Goal: Task Accomplishment & Management: Manage account settings

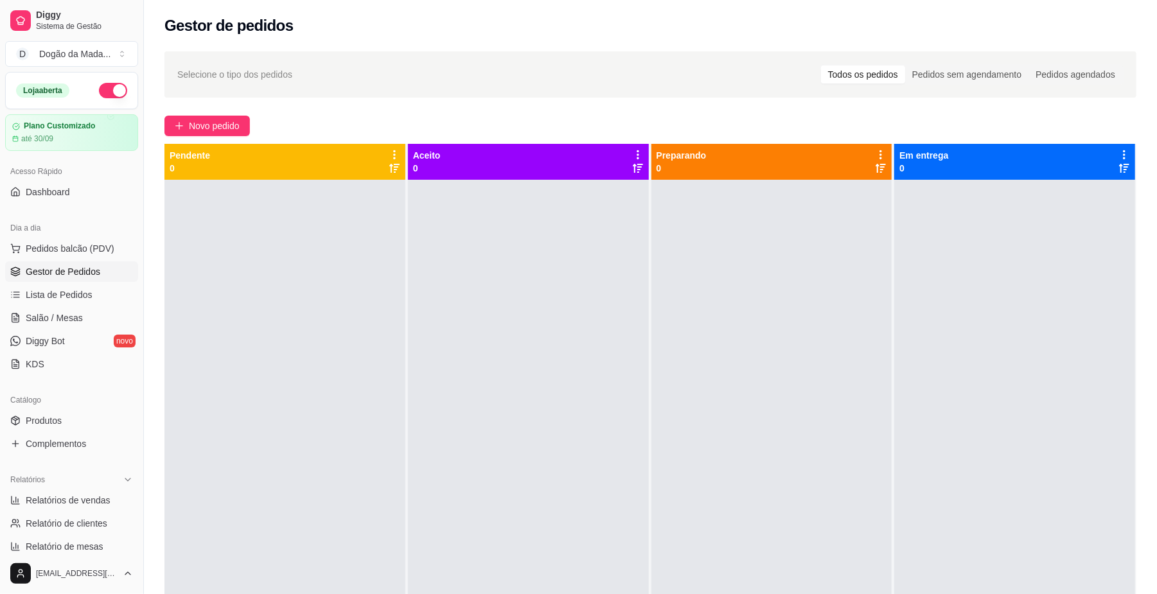
scroll to position [85, 0]
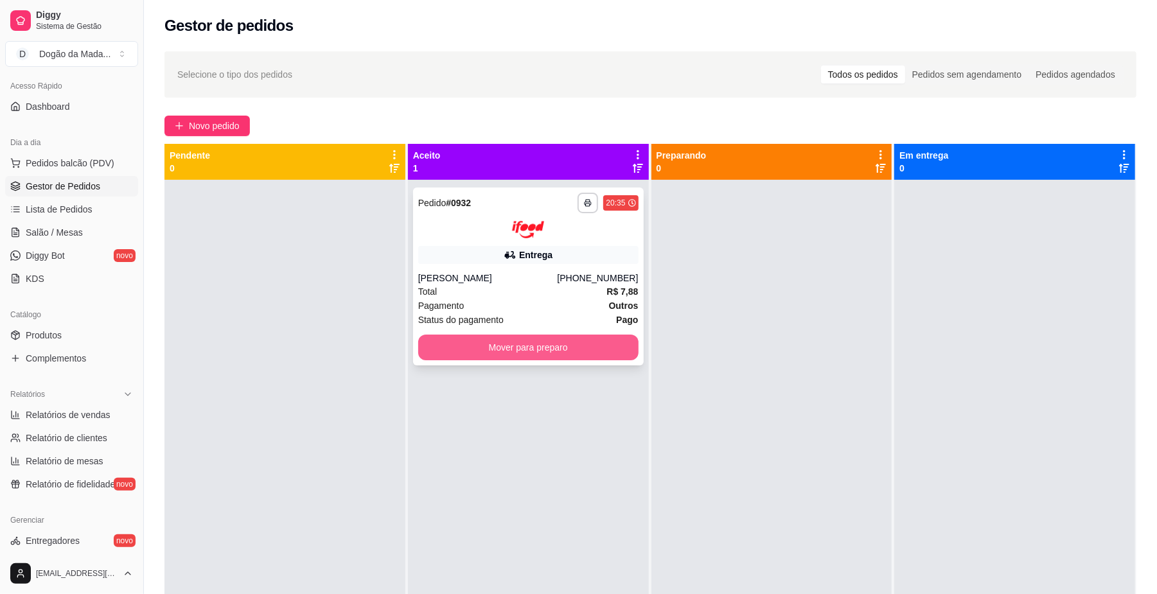
click at [463, 344] on button "Mover para preparo" at bounding box center [528, 348] width 220 height 26
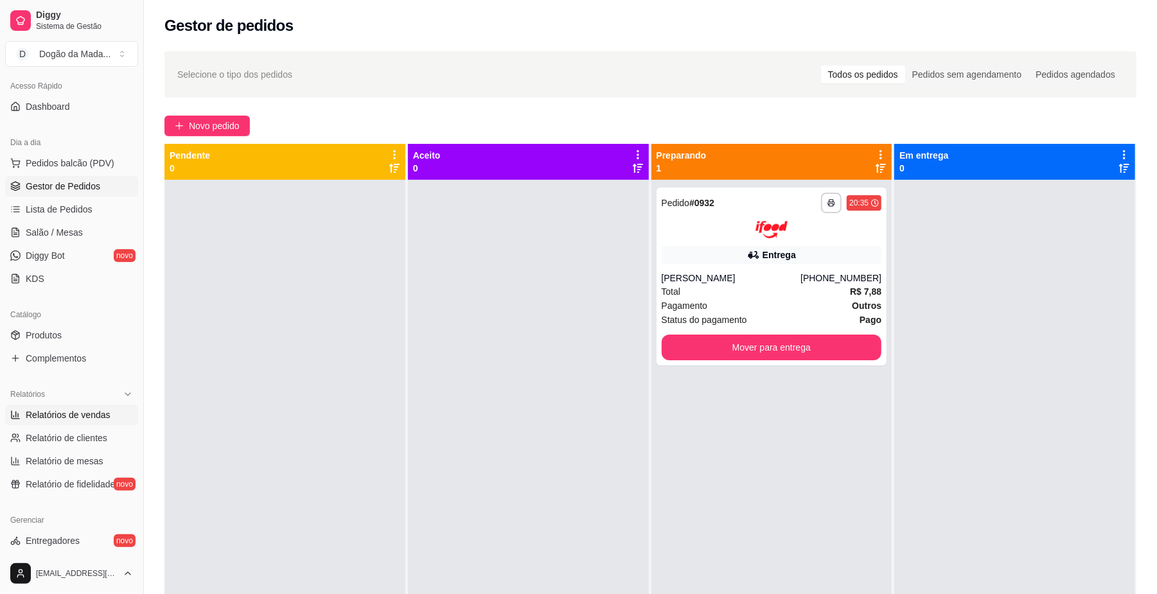
click at [73, 409] on span "Relatórios de vendas" at bounding box center [68, 415] width 85 height 13
select select "ALL"
select select "0"
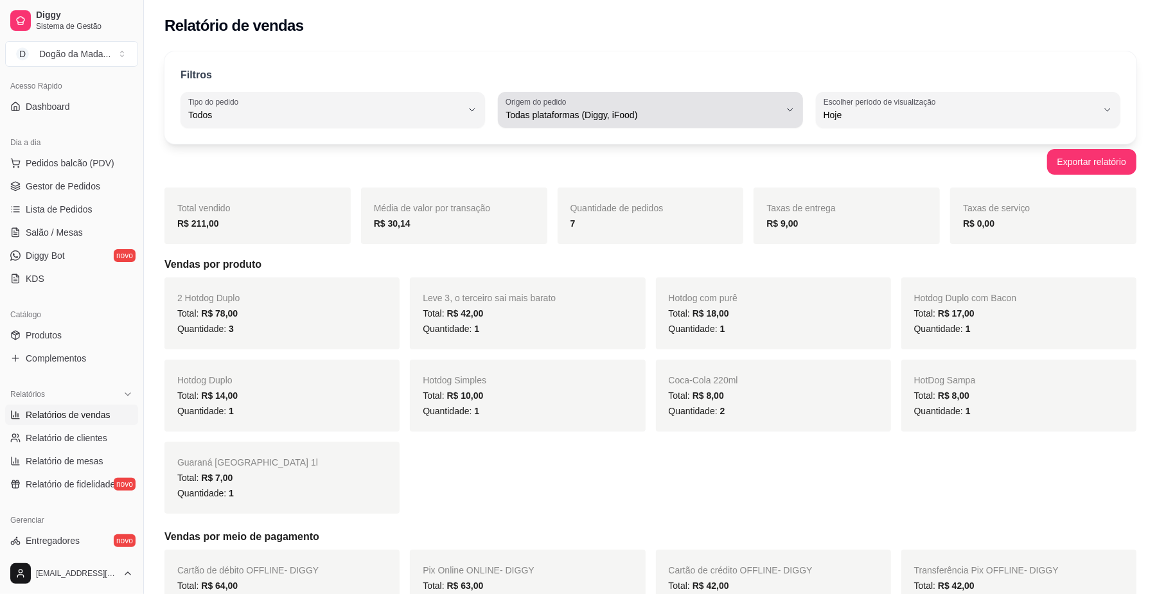
click at [589, 114] on span "Todas plataformas (Diggy, iFood)" at bounding box center [643, 115] width 274 height 13
click at [528, 171] on span "Diggy" at bounding box center [644, 167] width 260 height 12
type input "DIGGY"
select select "DIGGY"
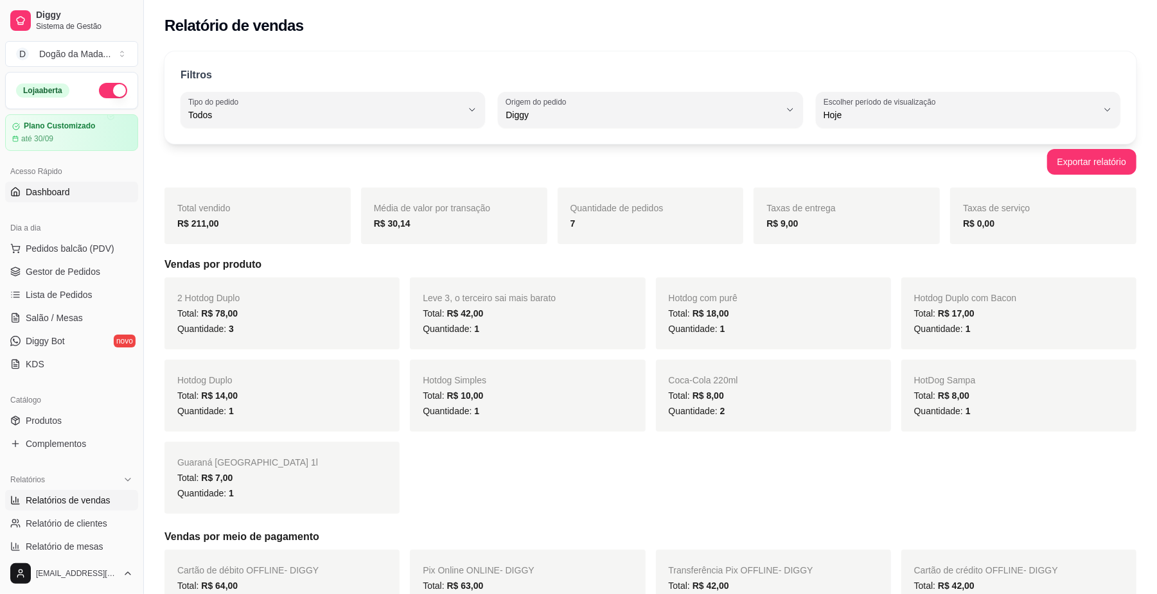
click at [57, 194] on span "Dashboard" at bounding box center [48, 192] width 44 height 13
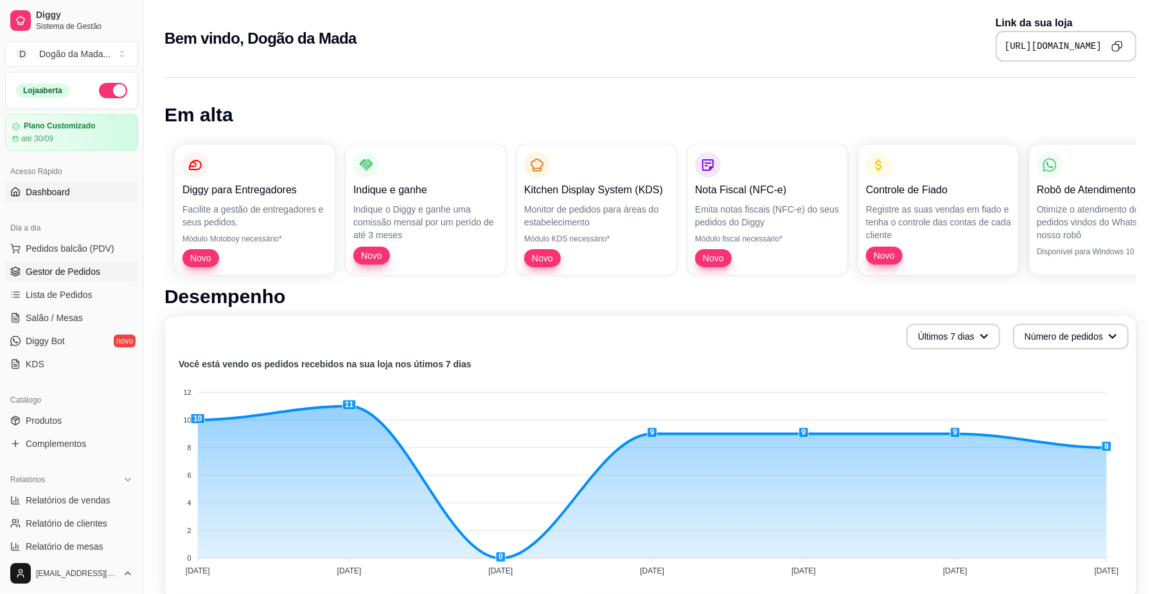
click at [58, 266] on span "Gestor de Pedidos" at bounding box center [63, 271] width 75 height 13
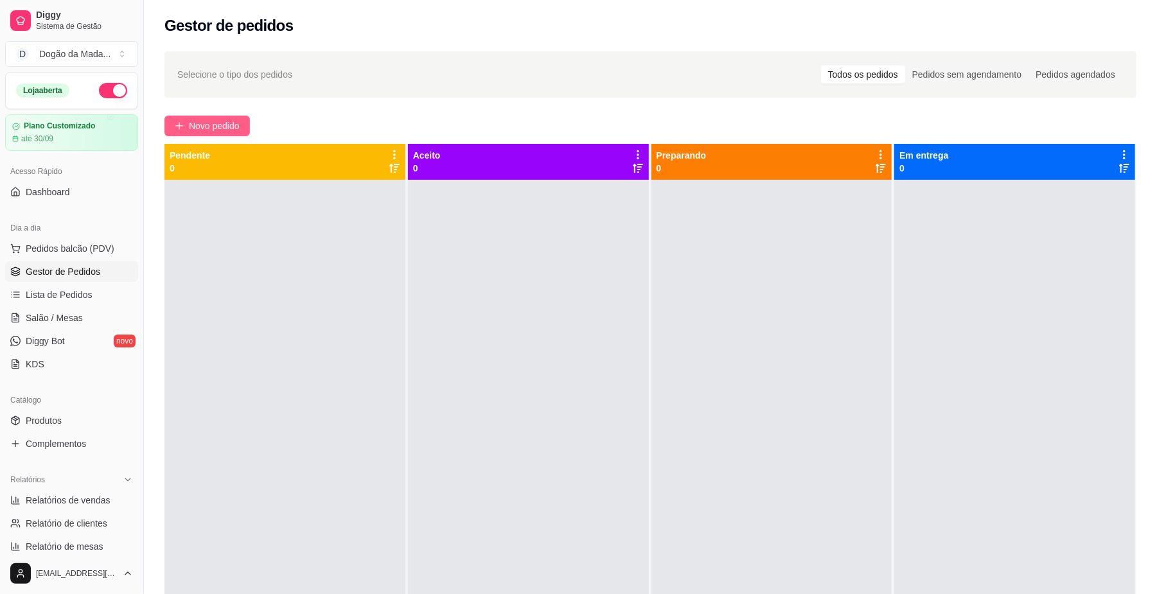
click at [221, 117] on button "Novo pedido" at bounding box center [206, 126] width 85 height 21
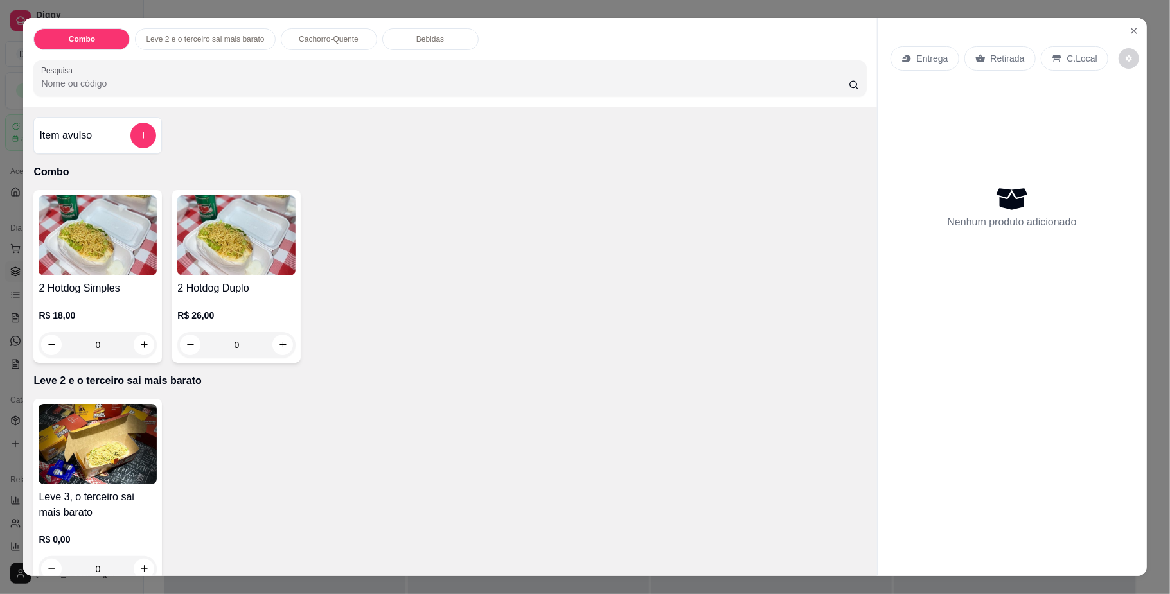
click at [278, 348] on div "0" at bounding box center [236, 345] width 118 height 26
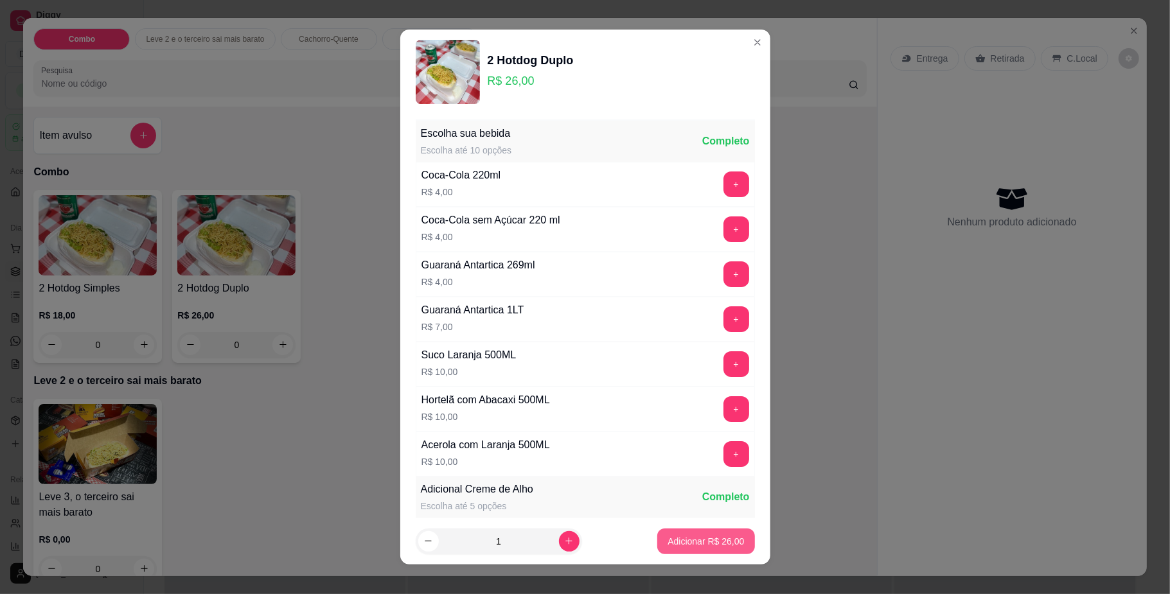
click at [669, 537] on p "Adicionar R$ 26,00" at bounding box center [705, 541] width 76 height 13
type input "1"
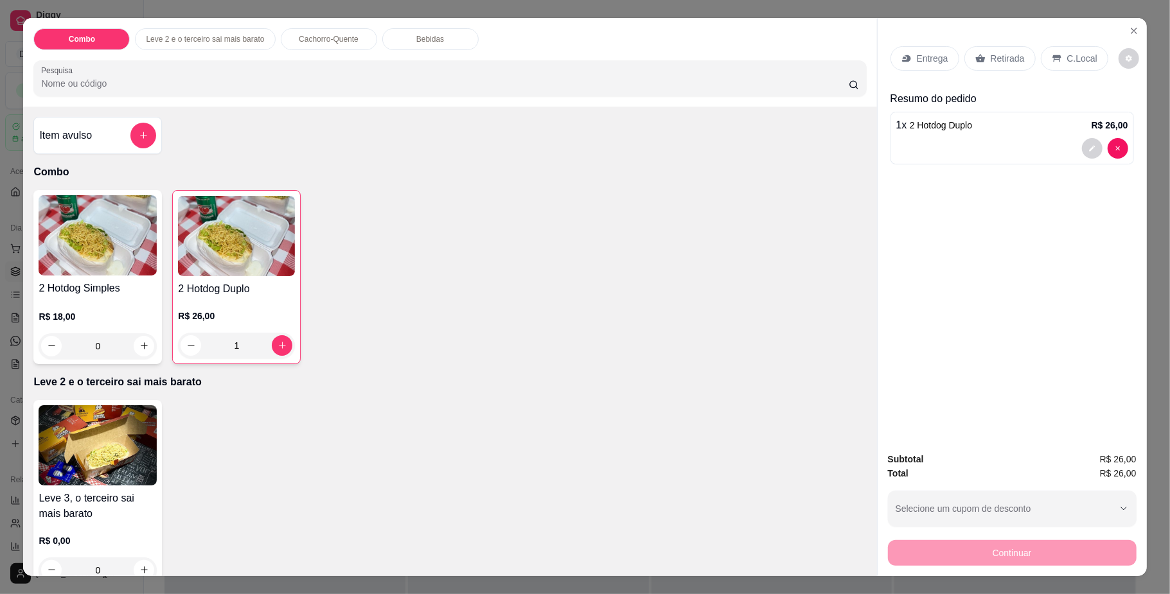
click at [894, 53] on div "Entrega" at bounding box center [924, 58] width 69 height 24
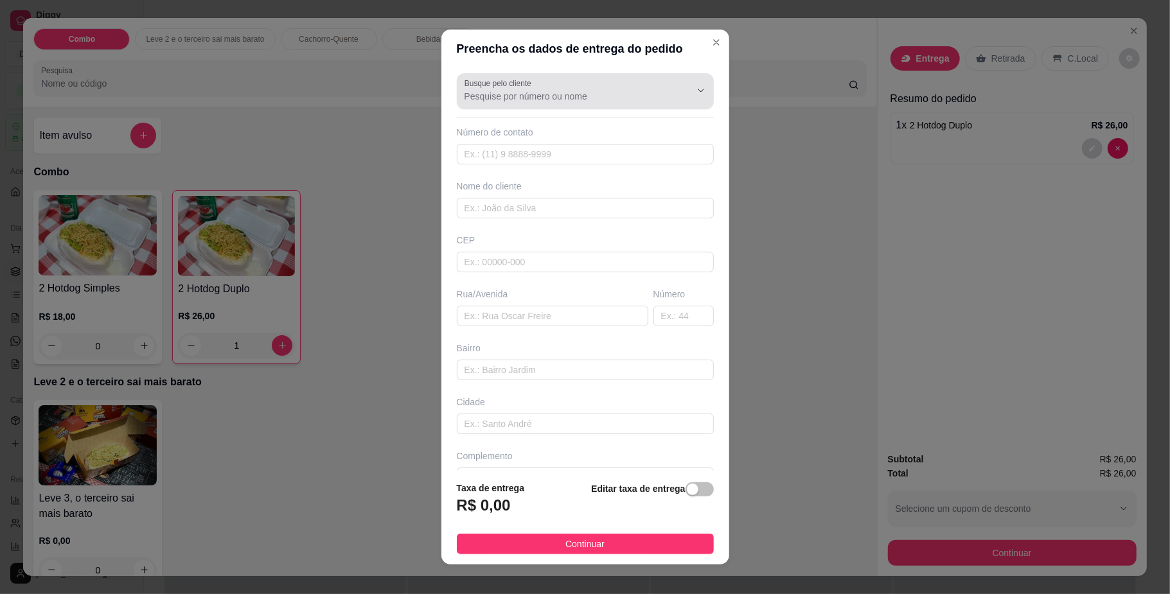
click at [515, 101] on input "Busque pelo cliente" at bounding box center [567, 96] width 206 height 13
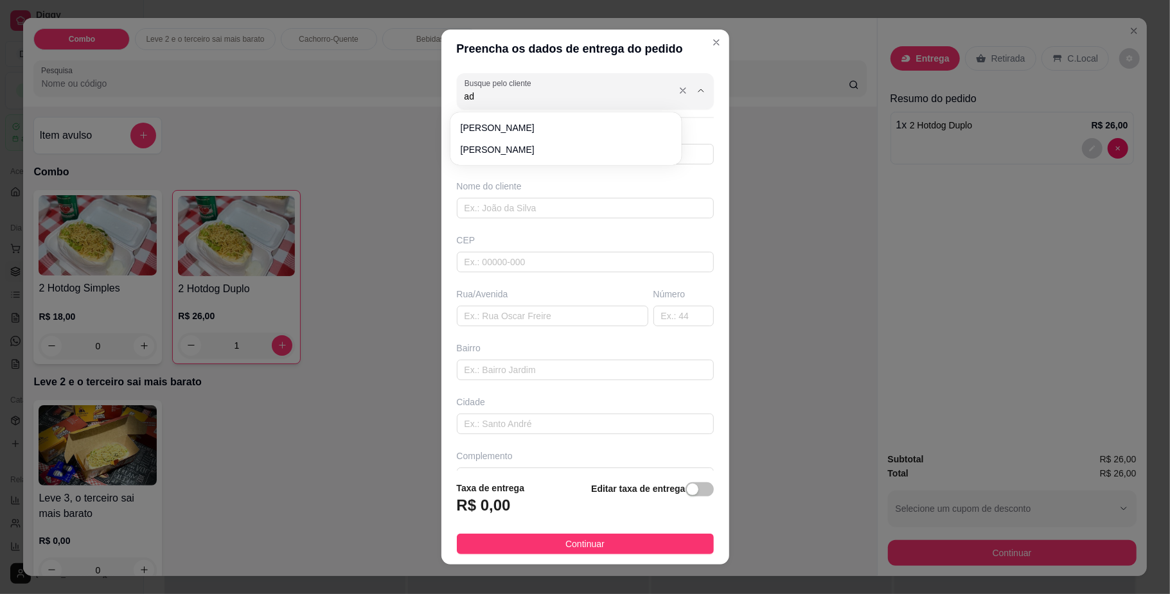
type input "a"
click at [486, 132] on span "[PERSON_NAME]" at bounding box center [560, 127] width 198 height 13
type input "[PERSON_NAME]"
type input "67992111464"
type input "[PERSON_NAME]"
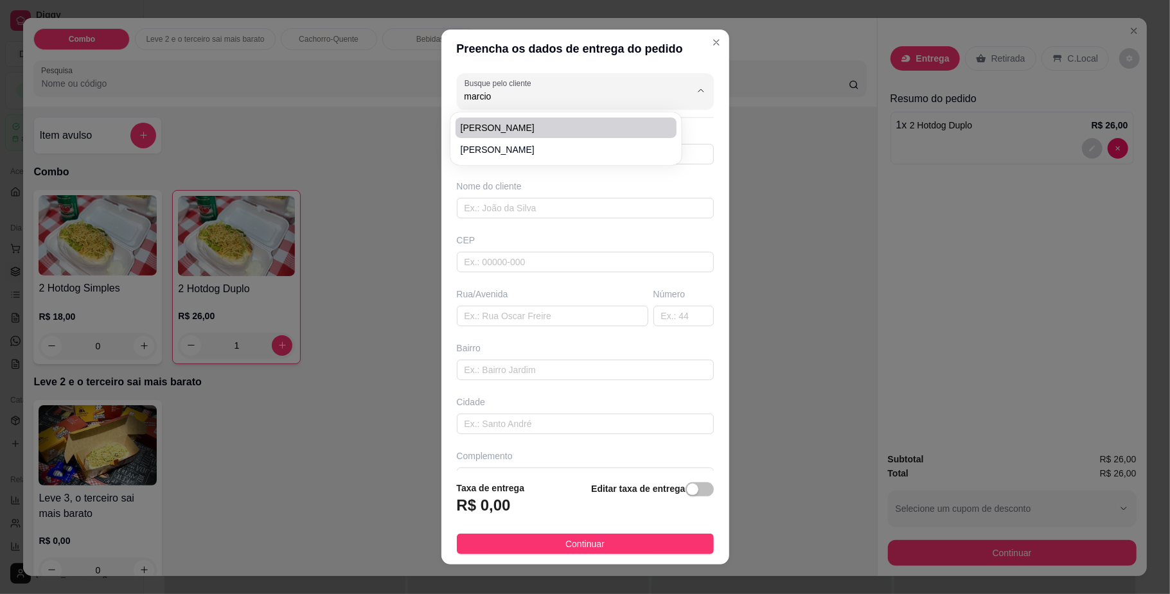
type input "79080001"
type input "[GEOGRAPHIC_DATA]"
type input "1179"
type input "Jardim Jockey Club"
type input "[GEOGRAPHIC_DATA]"
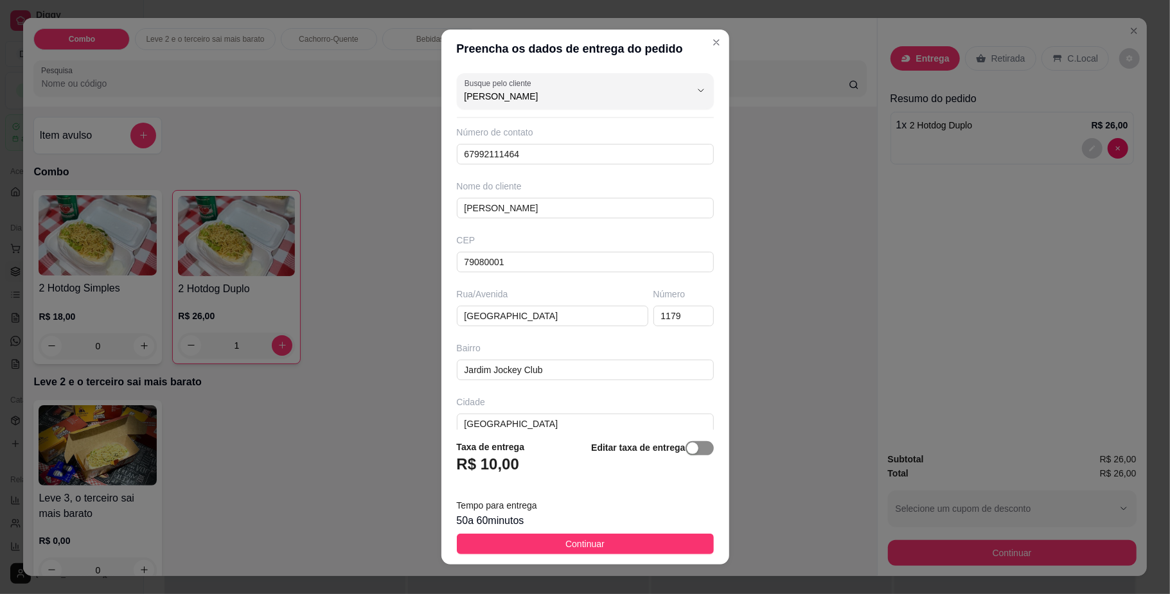
type input "[PERSON_NAME]"
click at [690, 448] on span "button" at bounding box center [699, 448] width 28 height 14
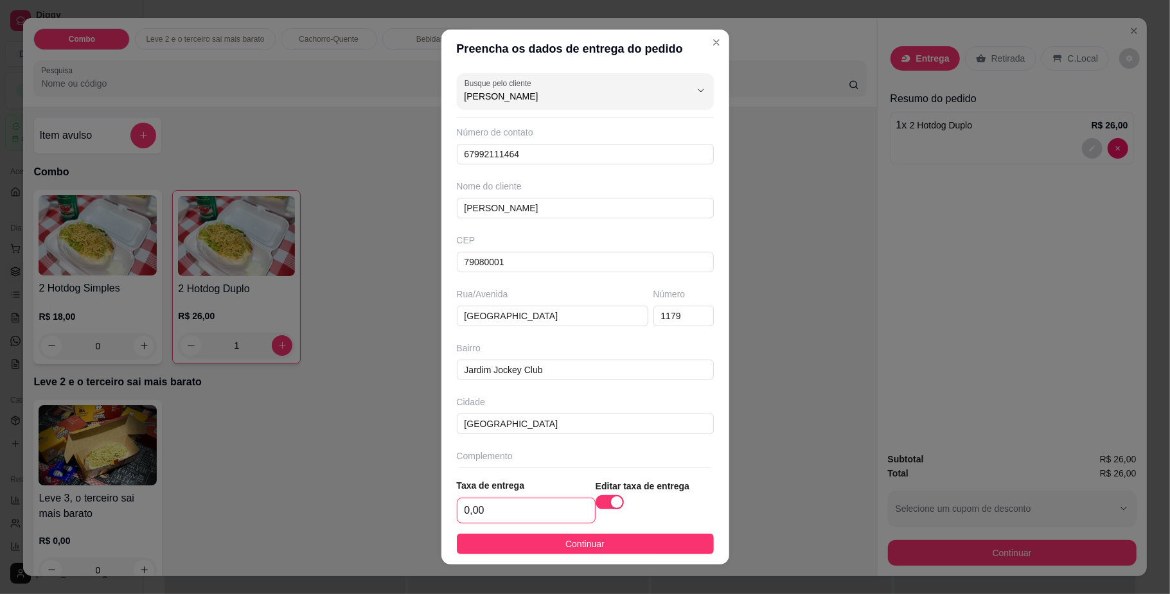
click at [511, 500] on input "0,00" at bounding box center [525, 511] width 137 height 24
type input "5,00"
click at [567, 540] on span "Continuar" at bounding box center [584, 544] width 39 height 14
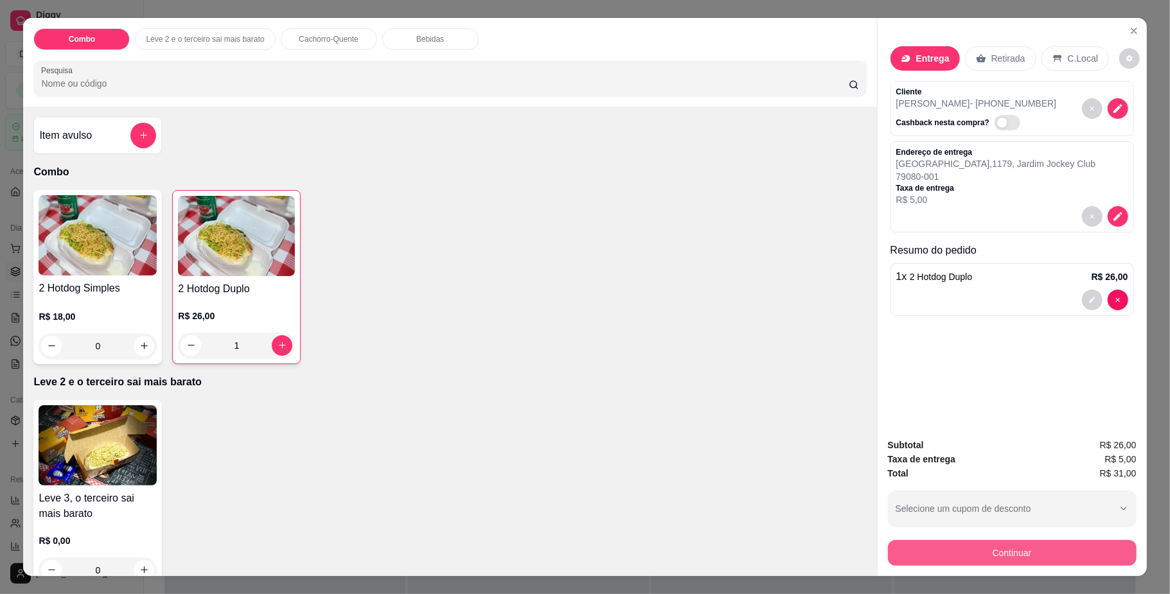
click at [1020, 542] on button "Continuar" at bounding box center [1012, 553] width 249 height 26
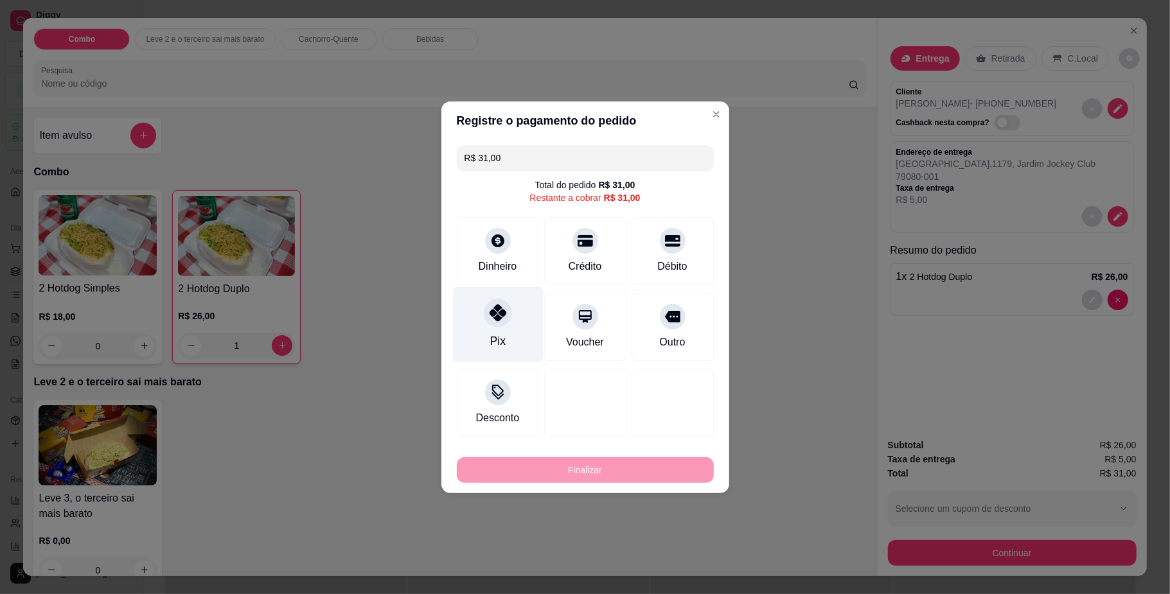
click at [491, 321] on icon at bounding box center [497, 313] width 17 height 17
type input "R$ 0,00"
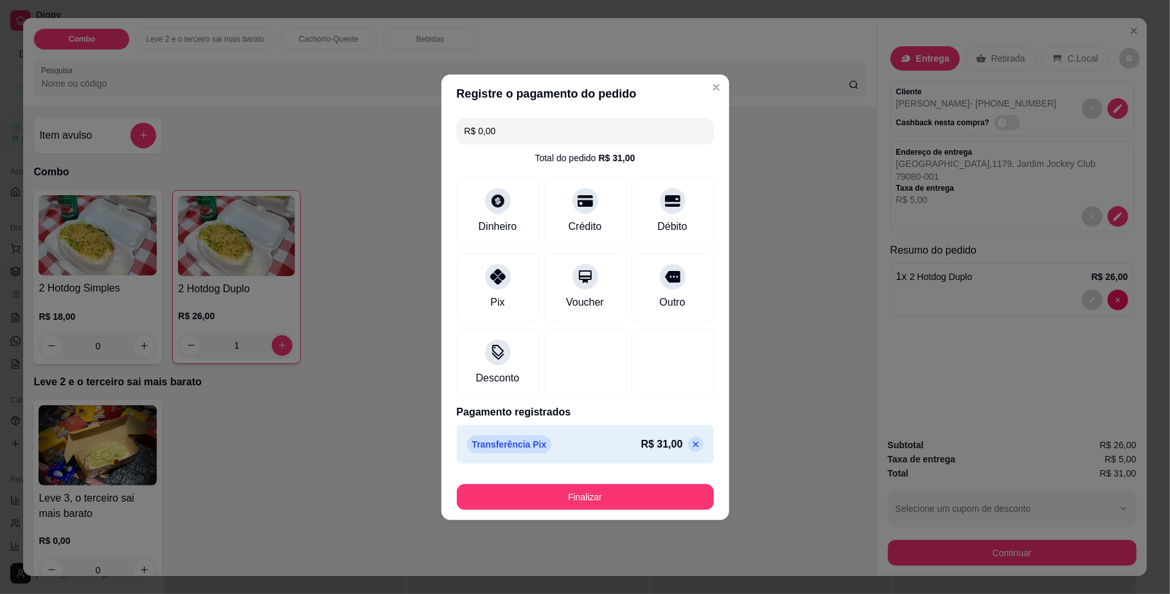
click at [569, 489] on button "Finalizar" at bounding box center [585, 497] width 257 height 26
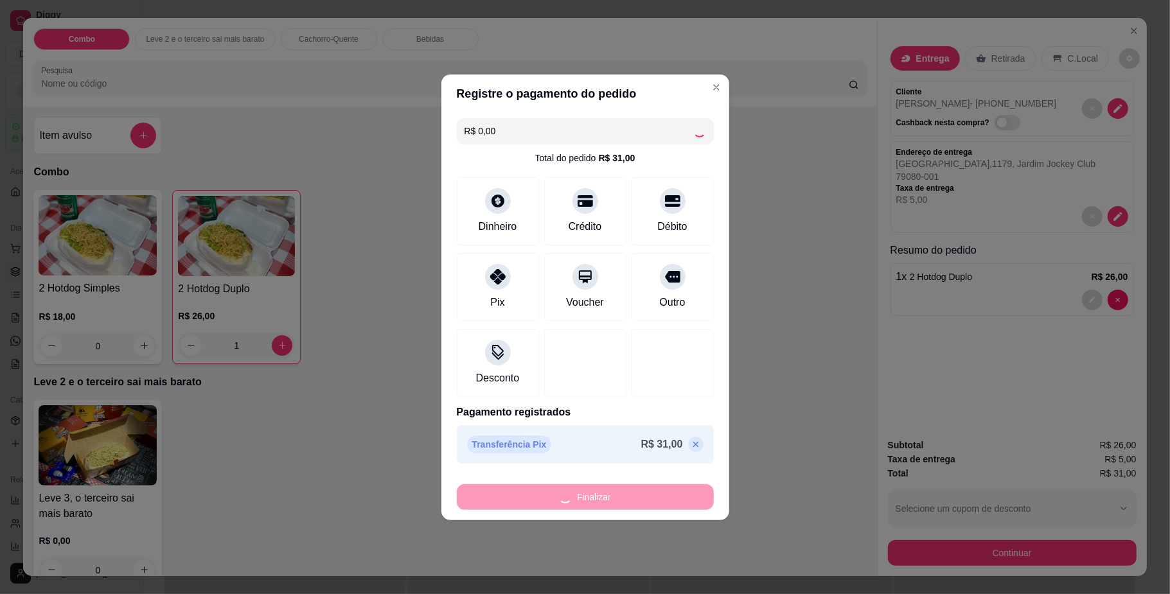
type input "0"
type input "-R$ 31,00"
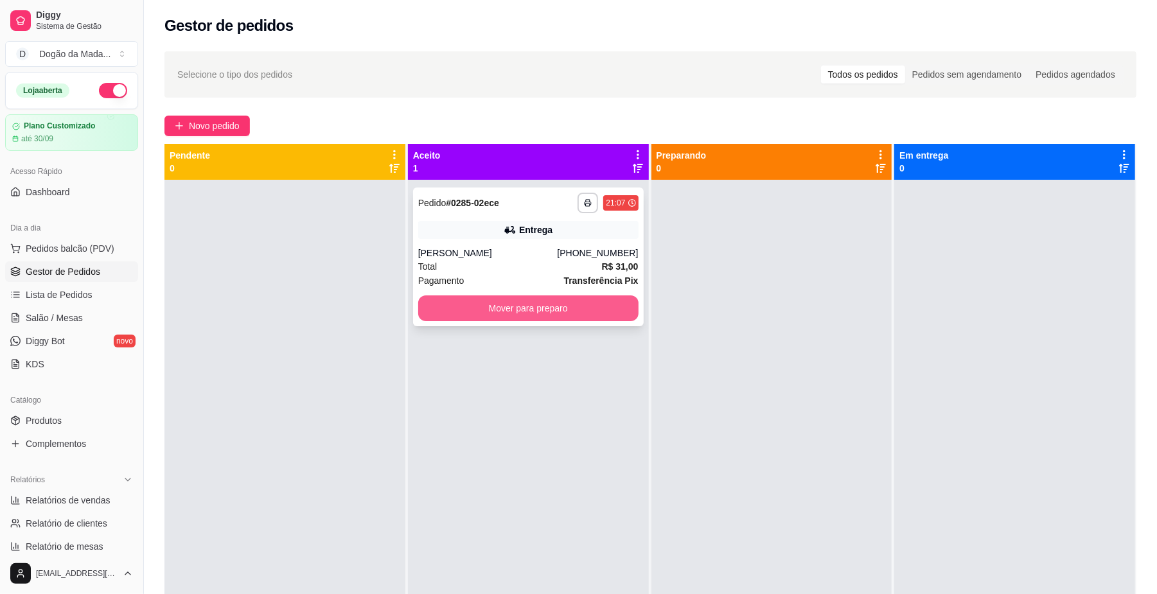
click at [497, 254] on div "[PERSON_NAME]" at bounding box center [487, 253] width 139 height 13
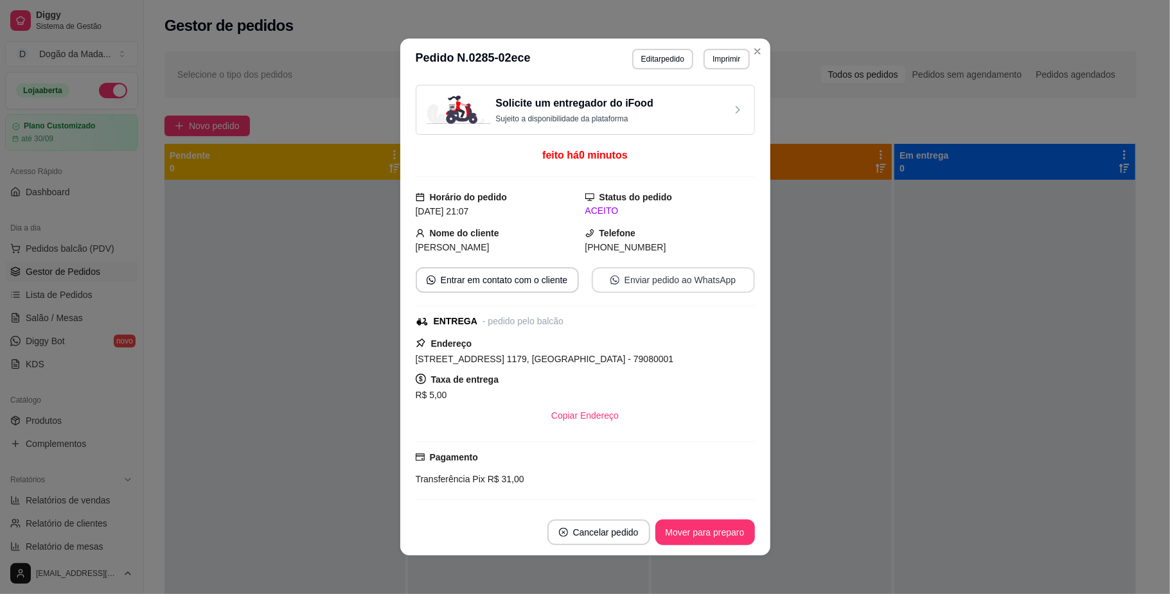
click at [641, 278] on button "Enviar pedido ao WhatsApp" at bounding box center [673, 280] width 163 height 26
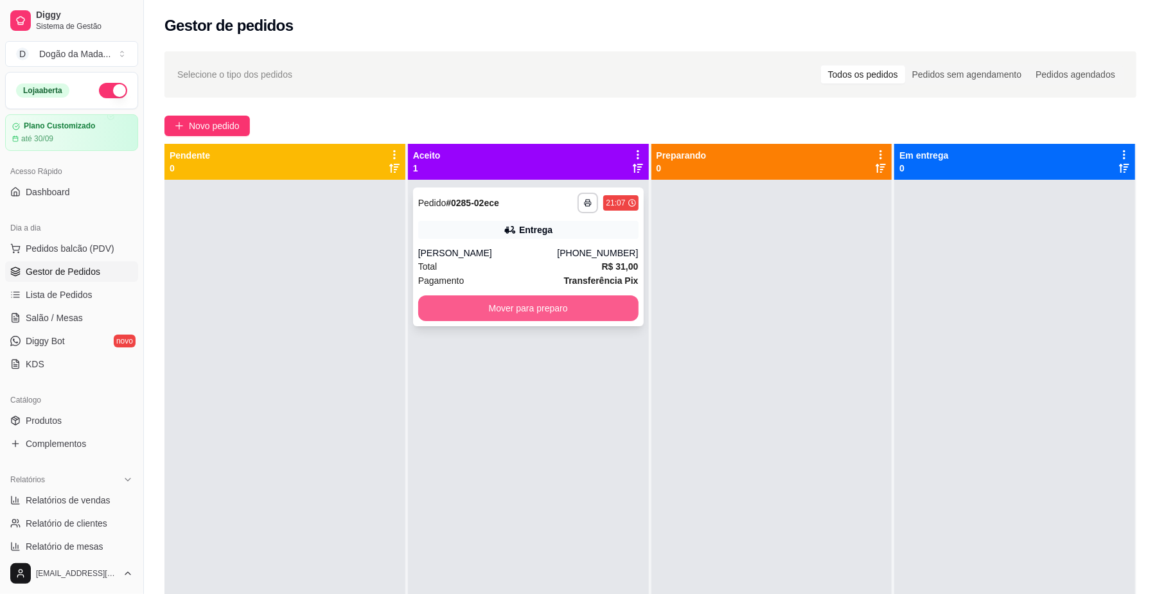
click at [617, 312] on button "Mover para preparo" at bounding box center [528, 309] width 220 height 26
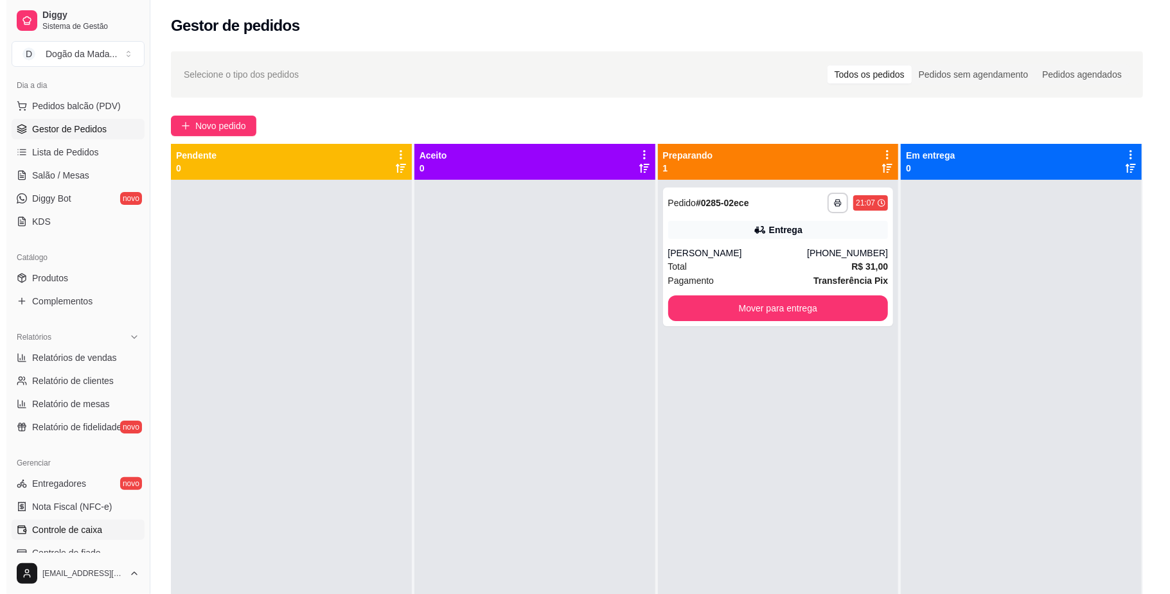
scroll to position [171, 0]
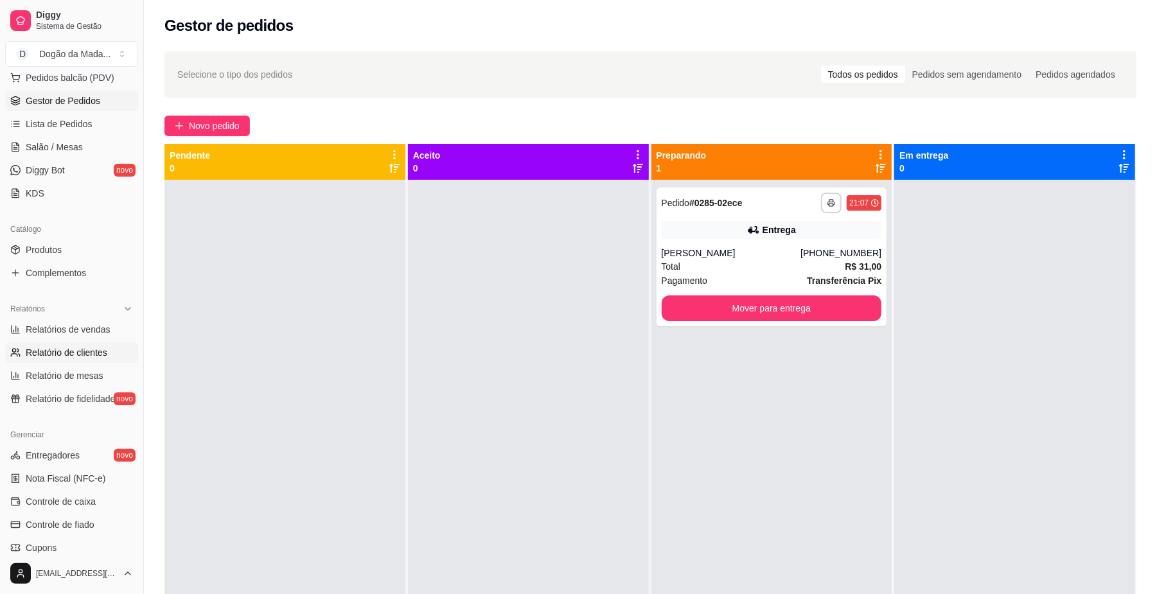
click at [41, 346] on span "Relatório de clientes" at bounding box center [67, 352] width 82 height 13
select select "30"
select select "HIGHEST_TOTAL_SPENT_WITH_ORDERS"
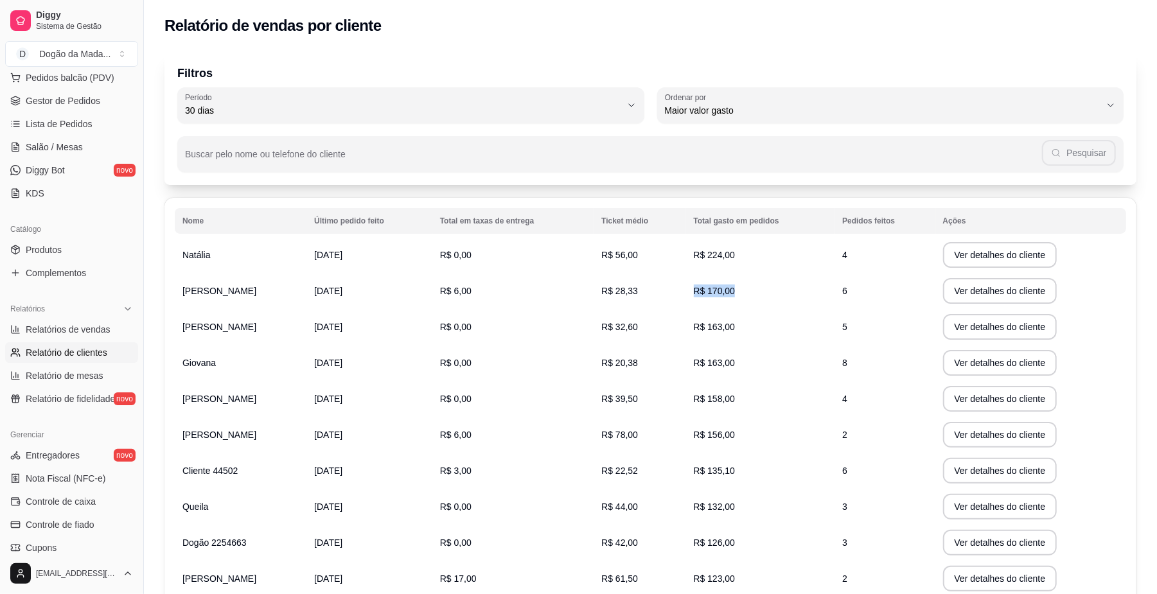
drag, startPoint x: 846, startPoint y: 294, endPoint x: 826, endPoint y: 292, distance: 20.7
click at [826, 292] on tr "[PERSON_NAME] [DATE] R$ 6,00 R$ 28,33 R$ 170,00 6 Ver detalhes do cliente" at bounding box center [650, 291] width 951 height 36
click at [563, 401] on td "R$ 0,00" at bounding box center [512, 399] width 161 height 36
drag, startPoint x: 852, startPoint y: 366, endPoint x: 744, endPoint y: 366, distance: 107.9
click at [768, 358] on tr "Giovana [DATE] R$ 0,00 R$ 20,38 R$ 163,00 8 Ver detalhes do cliente" at bounding box center [650, 363] width 951 height 36
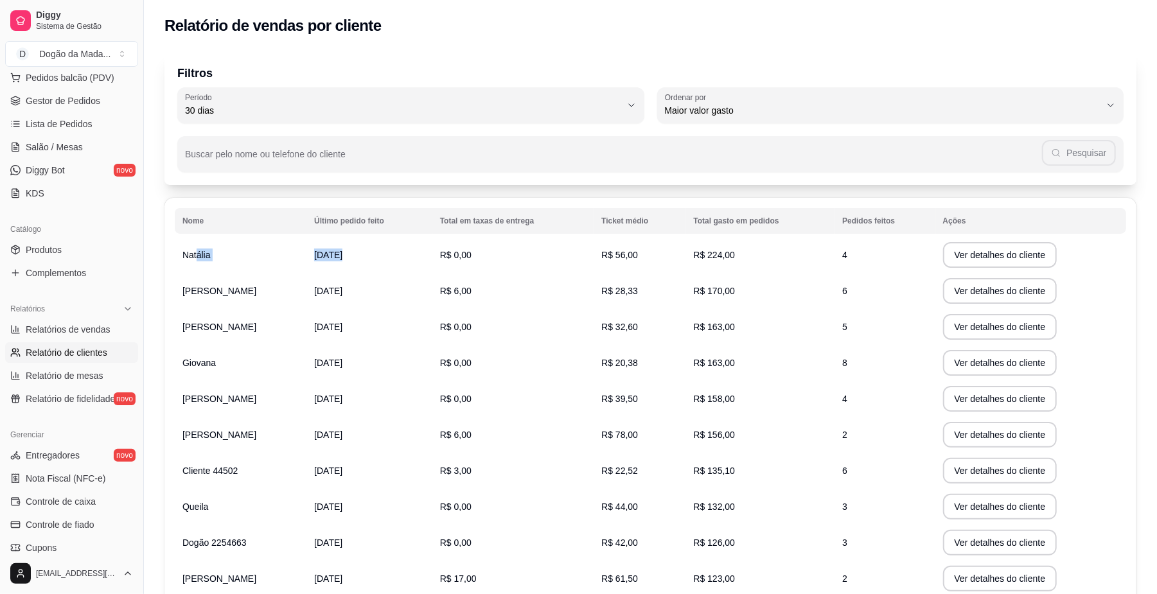
drag, startPoint x: 199, startPoint y: 257, endPoint x: 477, endPoint y: 254, distance: 278.2
click at [477, 254] on tr "Natália [DATE] R$ 0,00 R$ 56,00 R$ 224,00 4 Ver detalhes do cliente" at bounding box center [650, 255] width 951 height 36
click at [477, 254] on td "R$ 0,00" at bounding box center [512, 255] width 161 height 36
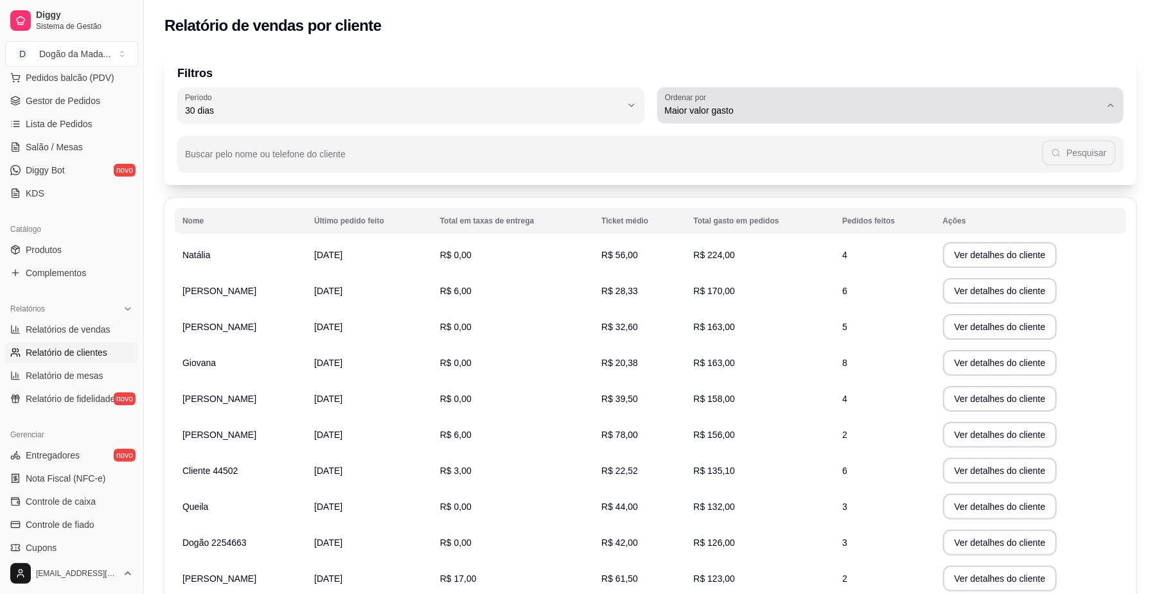
click at [751, 107] on span "Maior valor gasto" at bounding box center [883, 110] width 436 height 13
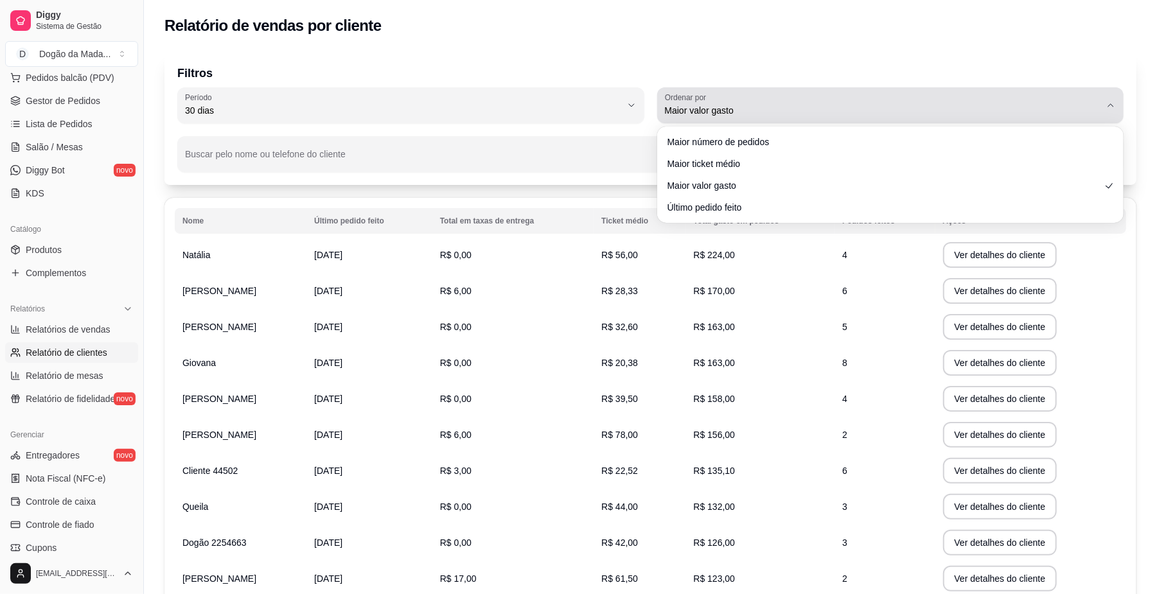
click at [751, 107] on span "Maior valor gasto" at bounding box center [883, 110] width 436 height 13
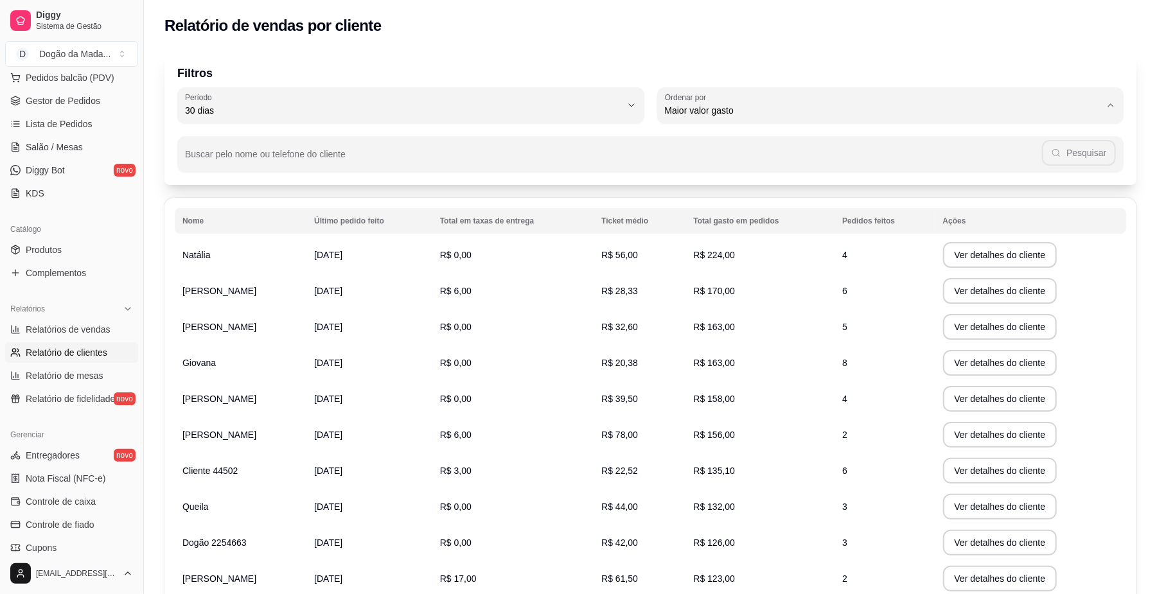
click at [752, 276] on td "R$ 170,00" at bounding box center [760, 291] width 149 height 36
drag, startPoint x: 740, startPoint y: 256, endPoint x: 727, endPoint y: 250, distance: 14.1
click at [727, 250] on td "R$ 224,00" at bounding box center [760, 255] width 149 height 36
drag, startPoint x: 853, startPoint y: 255, endPoint x: 716, endPoint y: 257, distance: 137.5
click at [716, 257] on tr "Natália [DATE] R$ 0,00 R$ 56,00 R$ 224,00 4 Ver detalhes do cliente" at bounding box center [650, 255] width 951 height 36
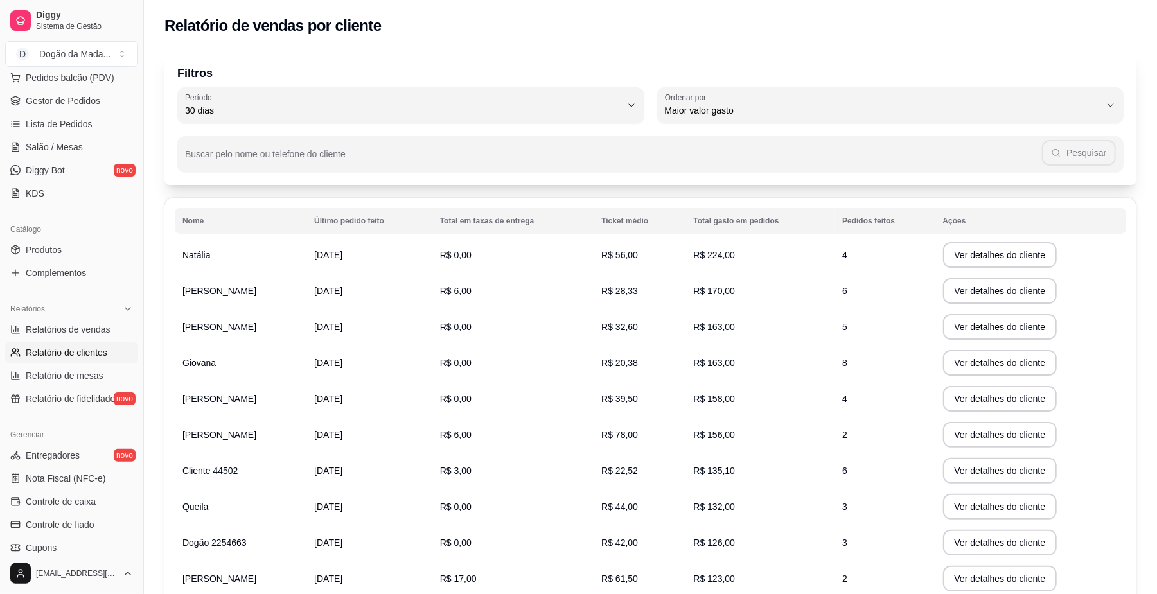
drag, startPoint x: 505, startPoint y: 266, endPoint x: 561, endPoint y: 235, distance: 63.8
click at [509, 263] on td "R$ 0,00" at bounding box center [512, 255] width 161 height 36
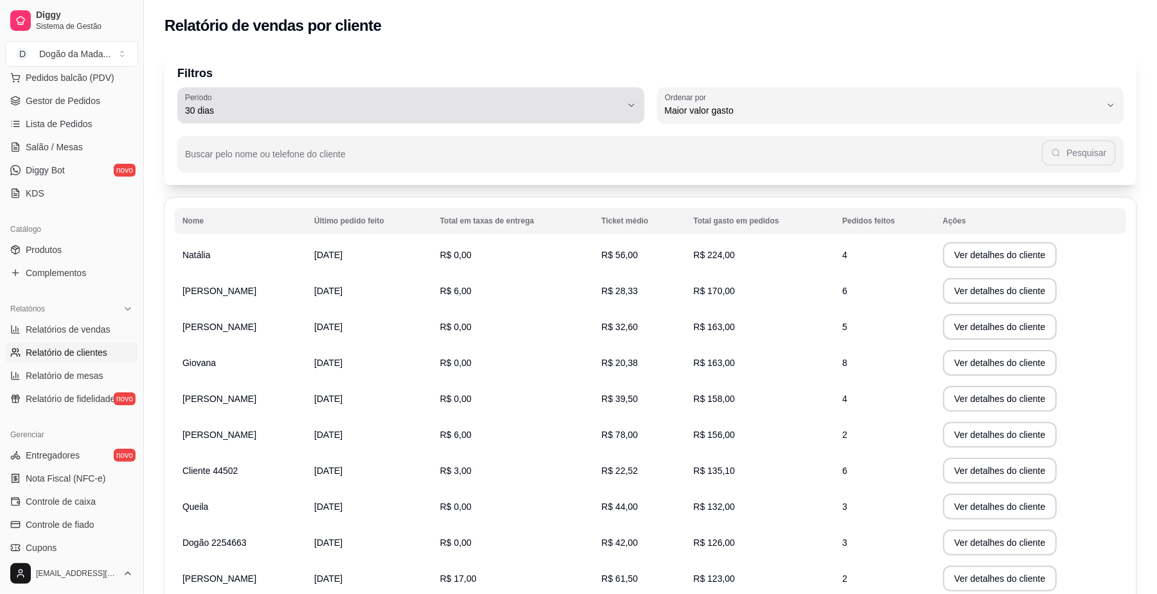
click at [569, 114] on span "30 dias" at bounding box center [403, 110] width 436 height 13
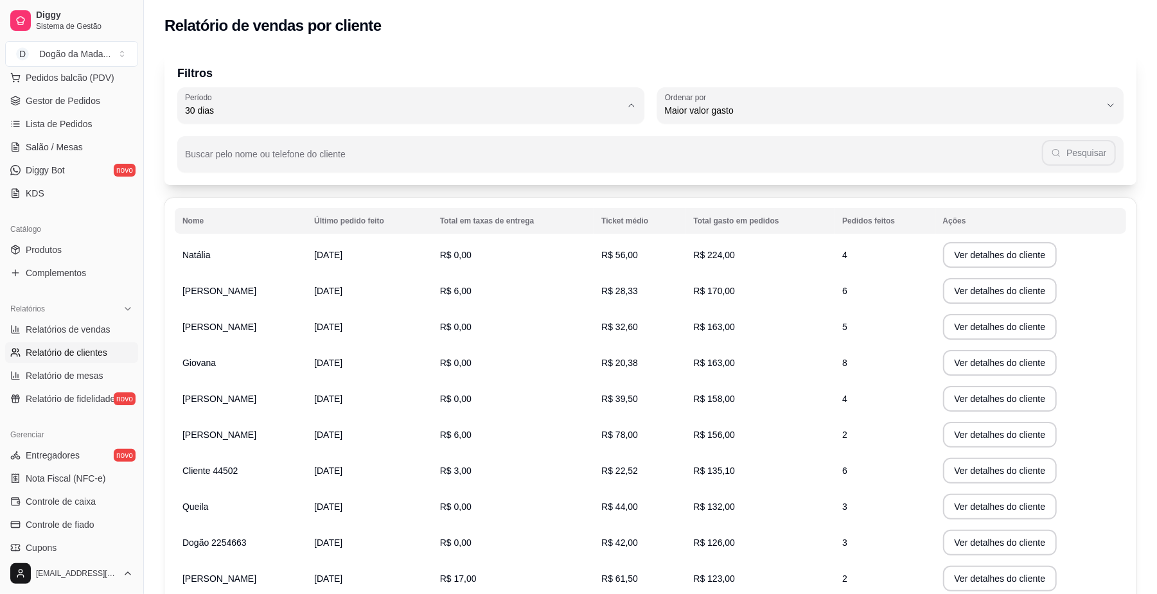
click at [222, 269] on span "60 dias" at bounding box center [405, 267] width 416 height 12
type input "60"
select select "60"
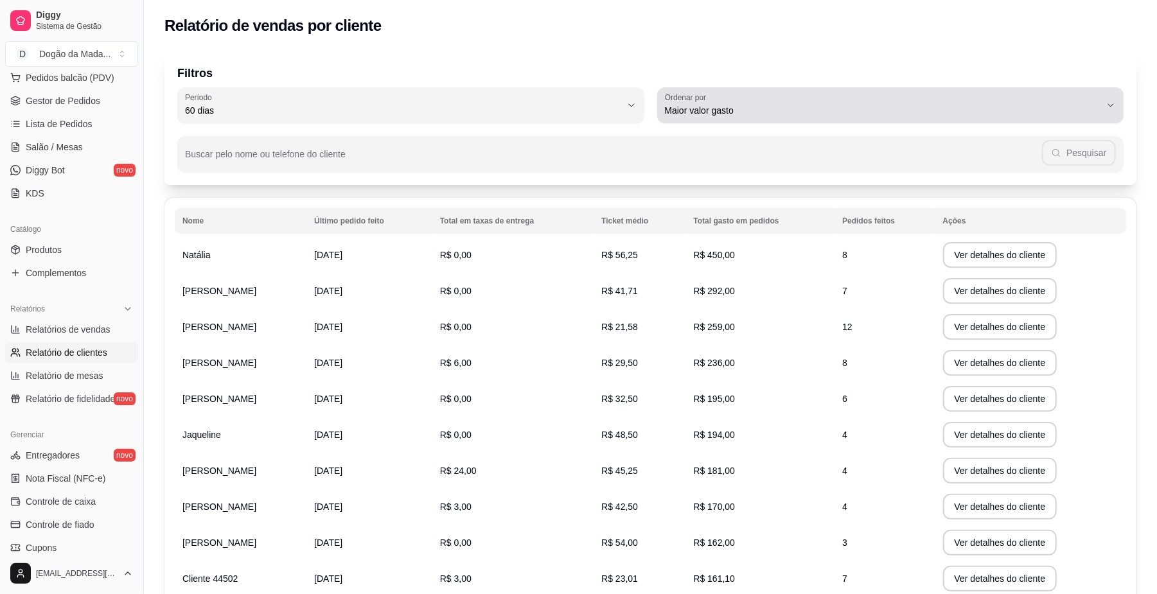
click at [727, 116] on span "Maior valor gasto" at bounding box center [883, 110] width 436 height 13
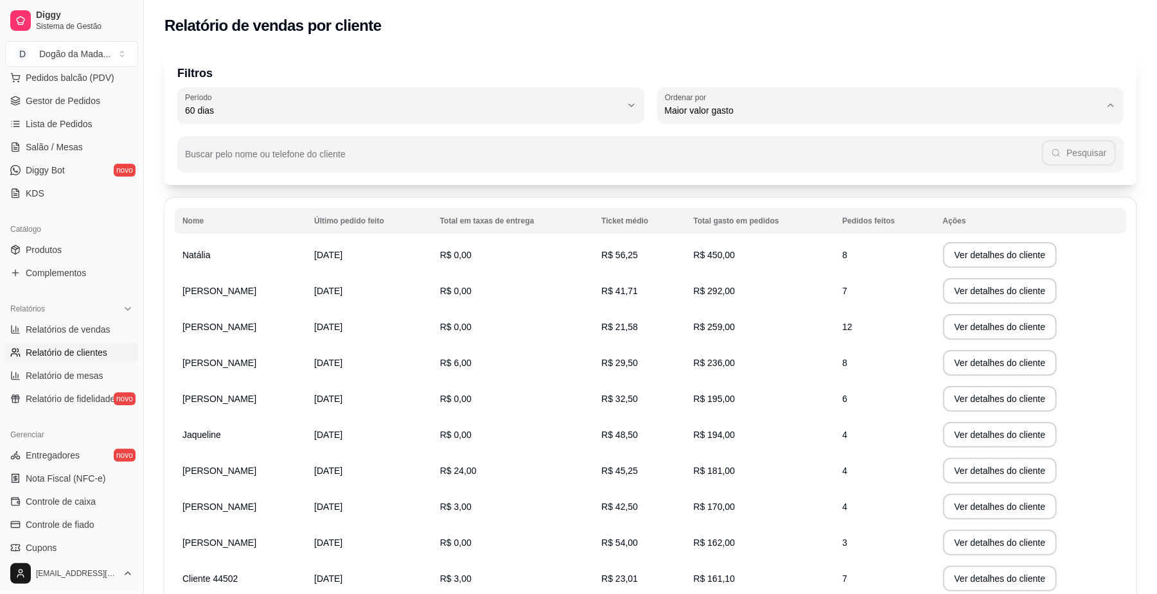
click at [702, 143] on span "Maior número de pedidos" at bounding box center [884, 141] width 416 height 12
type input "HIGHEST_ORDER_COUNT"
select select "HIGHEST_ORDER_COUNT"
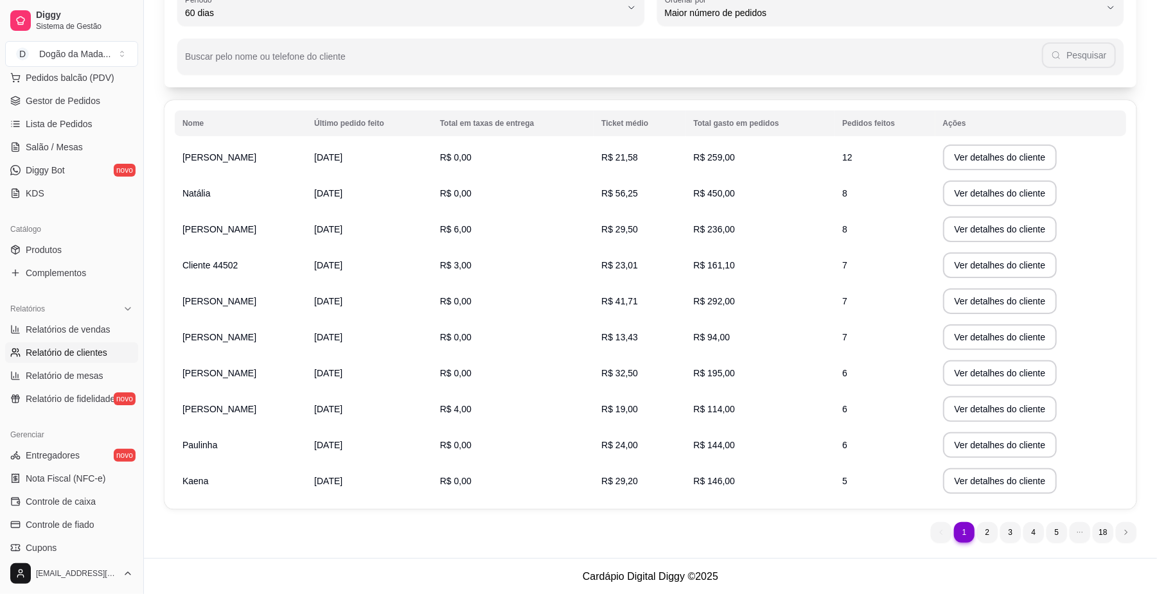
scroll to position [98, 0]
drag, startPoint x: 207, startPoint y: 490, endPoint x: 791, endPoint y: 484, distance: 584.7
click at [786, 486] on tr "Kaena [DATE] R$ 0,00 R$ 29,20 R$ 146,00 5 Ver detalhes do cliente" at bounding box center [650, 481] width 951 height 36
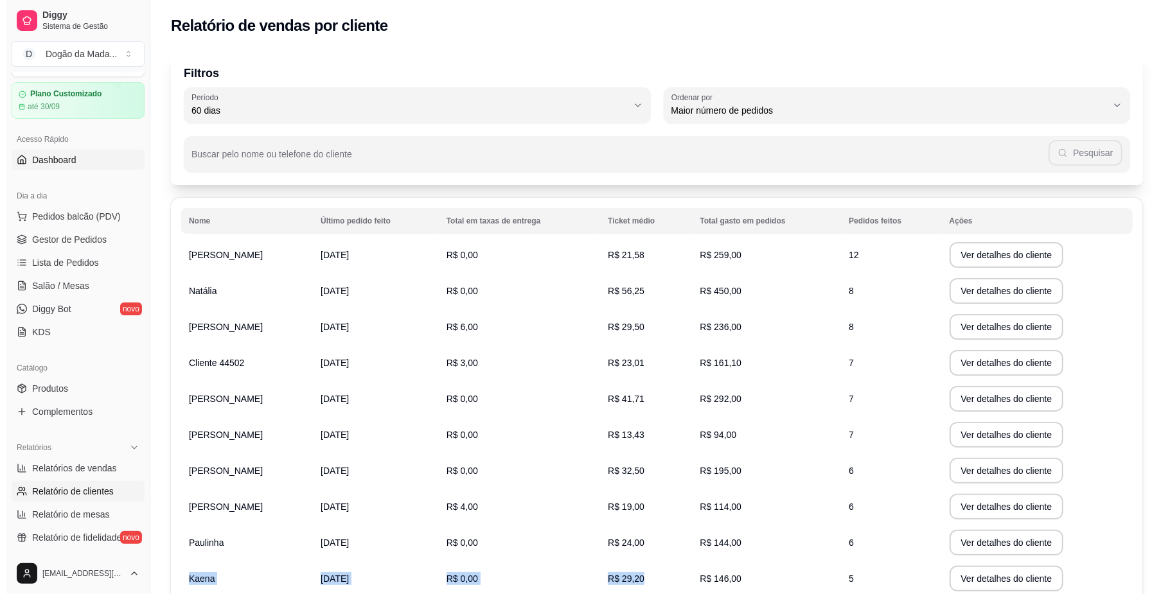
scroll to position [0, 0]
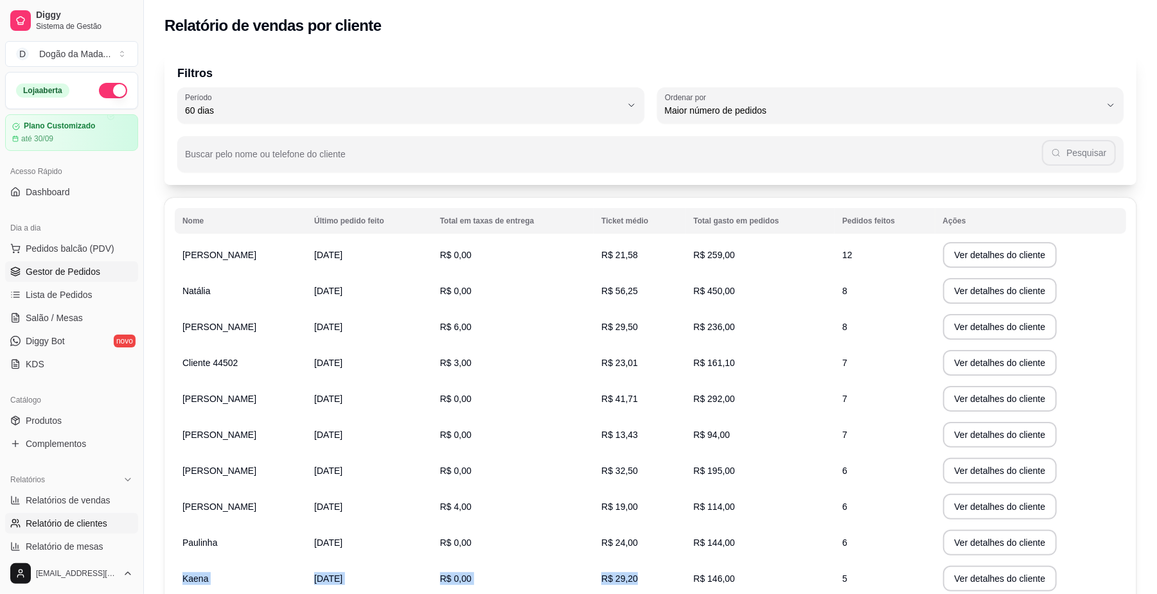
click at [70, 274] on span "Gestor de Pedidos" at bounding box center [63, 271] width 75 height 13
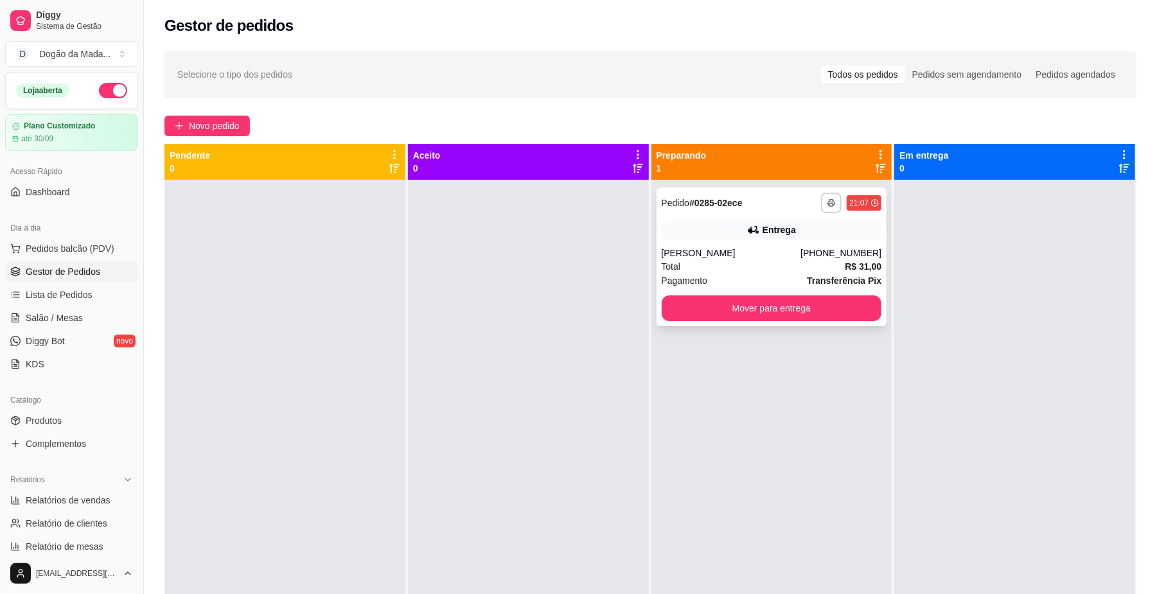
click at [748, 261] on div "Total R$ 31,00" at bounding box center [772, 267] width 220 height 14
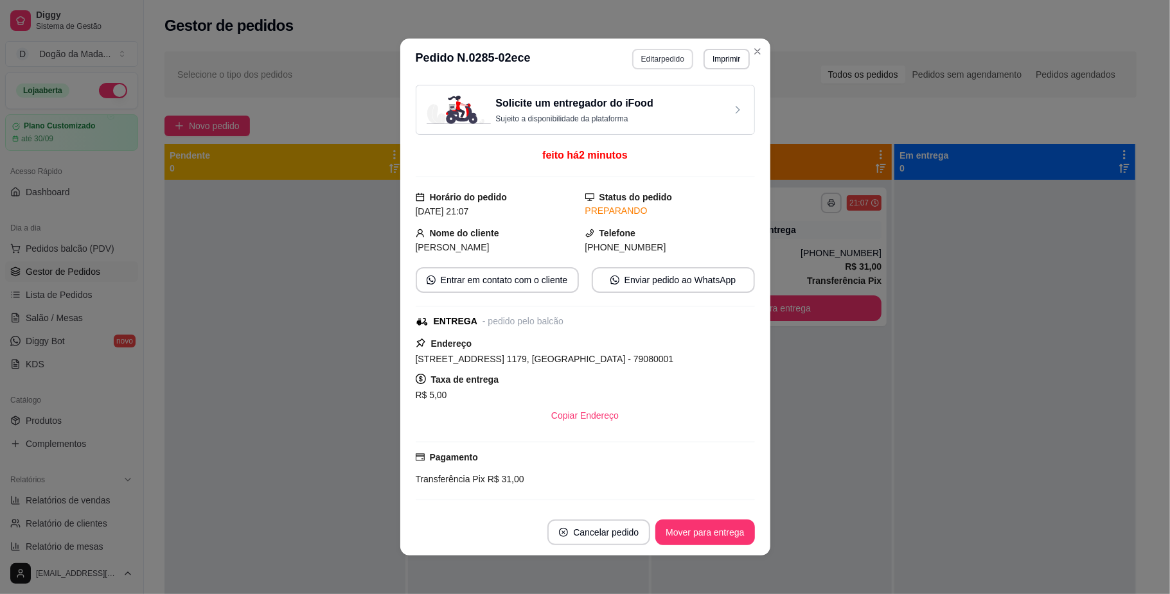
click at [635, 62] on button "Editar pedido" at bounding box center [662, 59] width 61 height 21
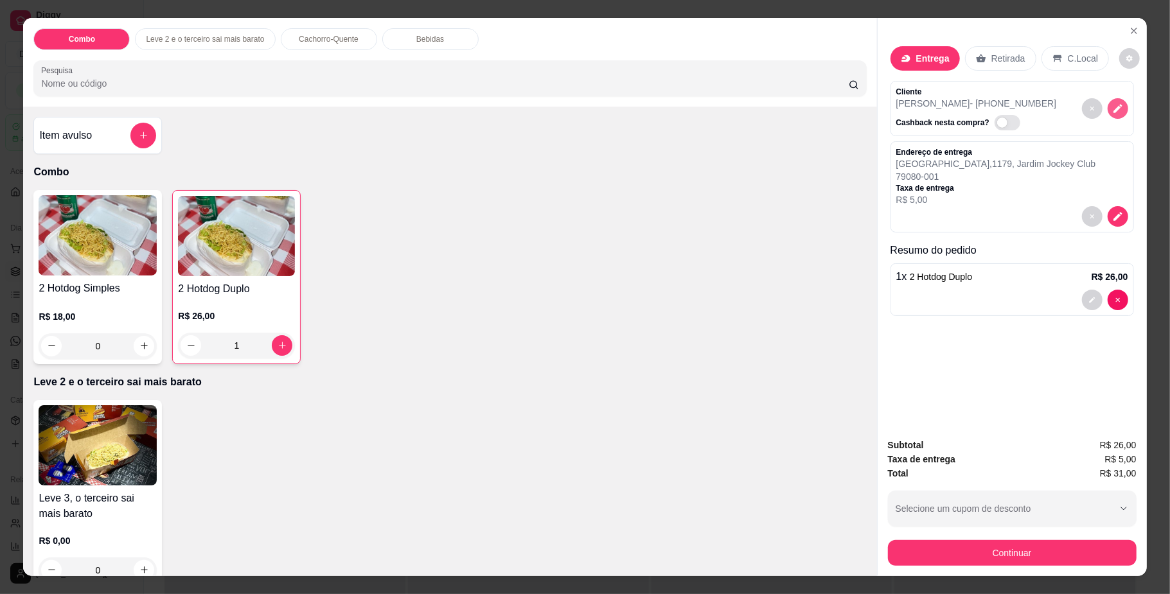
click at [1112, 106] on icon "decrease-product-quantity" at bounding box center [1118, 109] width 12 height 12
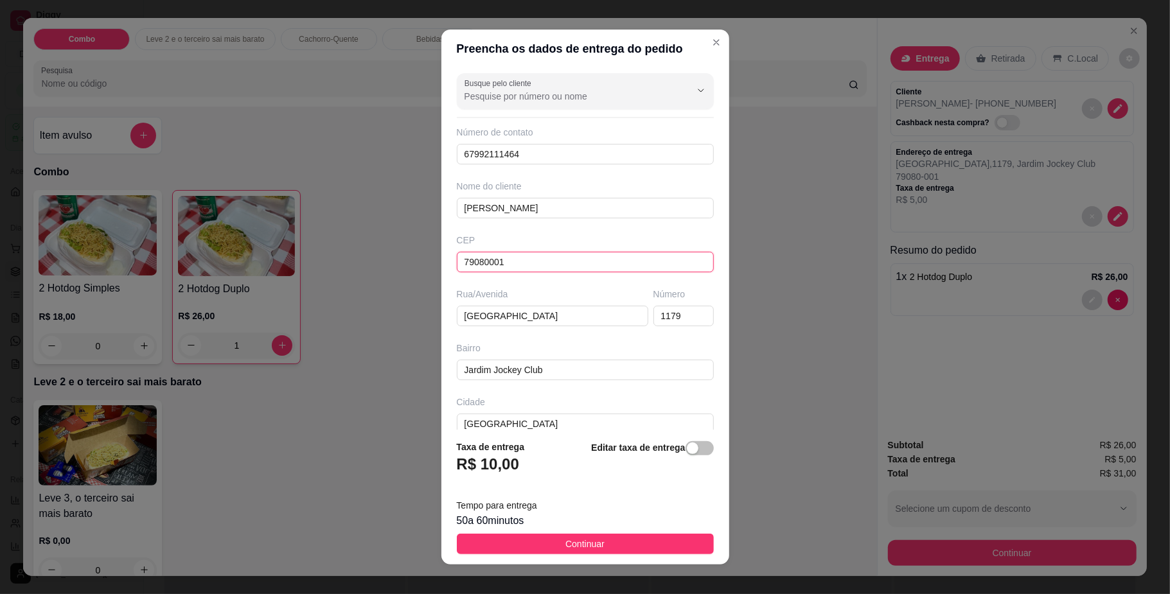
click at [527, 265] on input "79080001" at bounding box center [585, 262] width 257 height 21
drag, startPoint x: 515, startPoint y: 261, endPoint x: 365, endPoint y: 229, distance: 153.6
click at [366, 231] on div "Preencha os dados de entrega do pedido Busque pelo cliente Número de contato 67…" at bounding box center [585, 297] width 1170 height 594
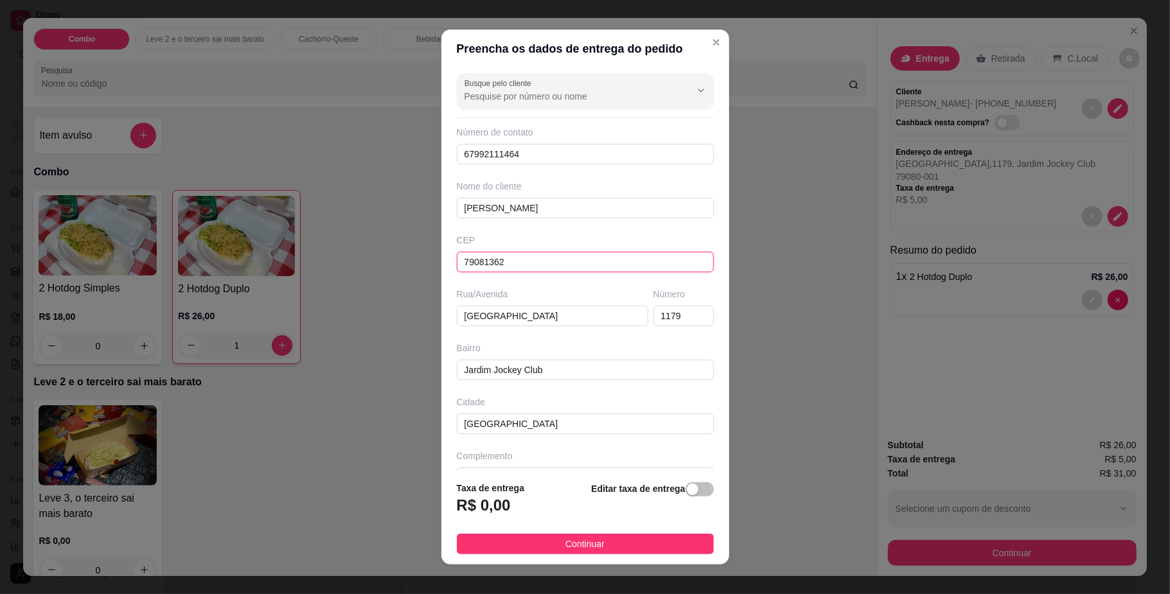
type input "79081362"
type input "Rua [PERSON_NAME]"
type input "[GEOGRAPHIC_DATA]"
type input "1"
type input "sn"
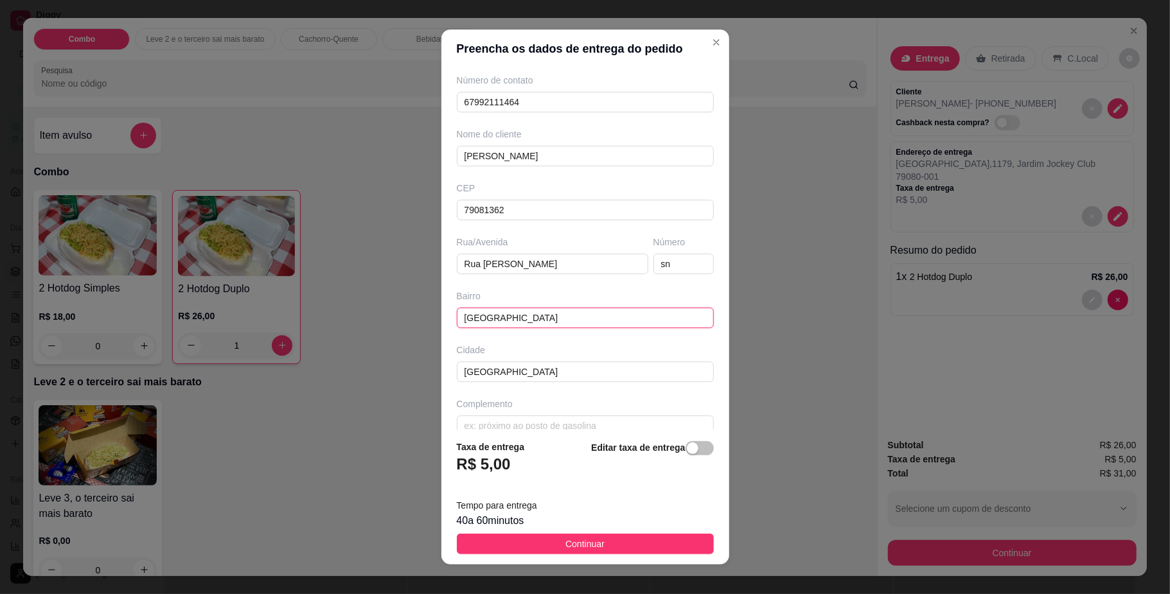
scroll to position [75, 0]
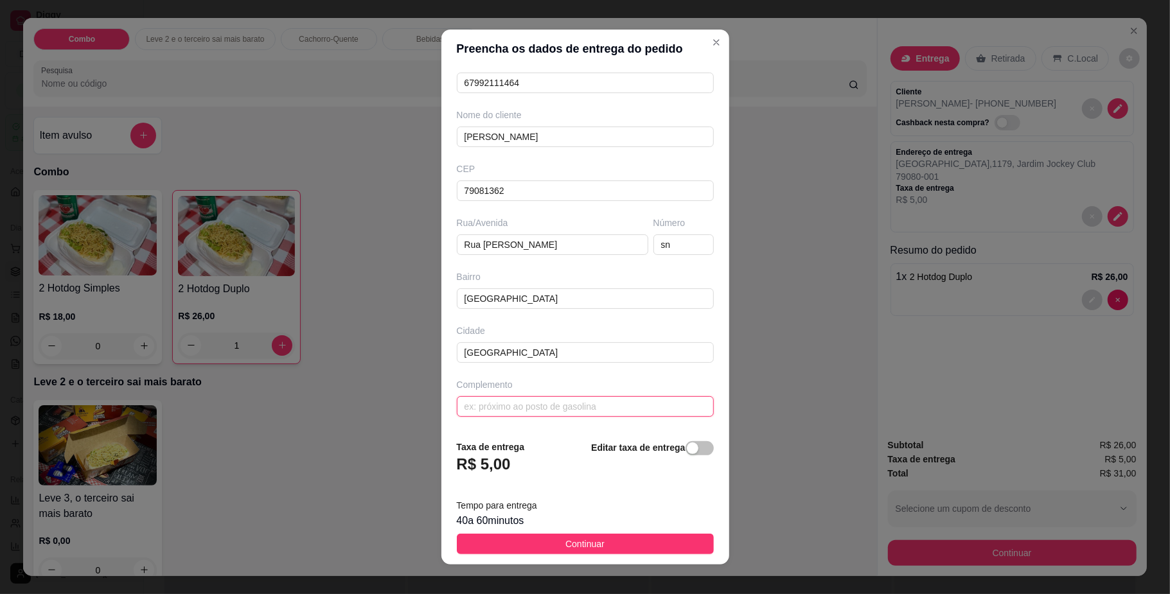
click at [490, 403] on input "text" at bounding box center [585, 406] width 257 height 21
type input "quadra 7 lote 2"
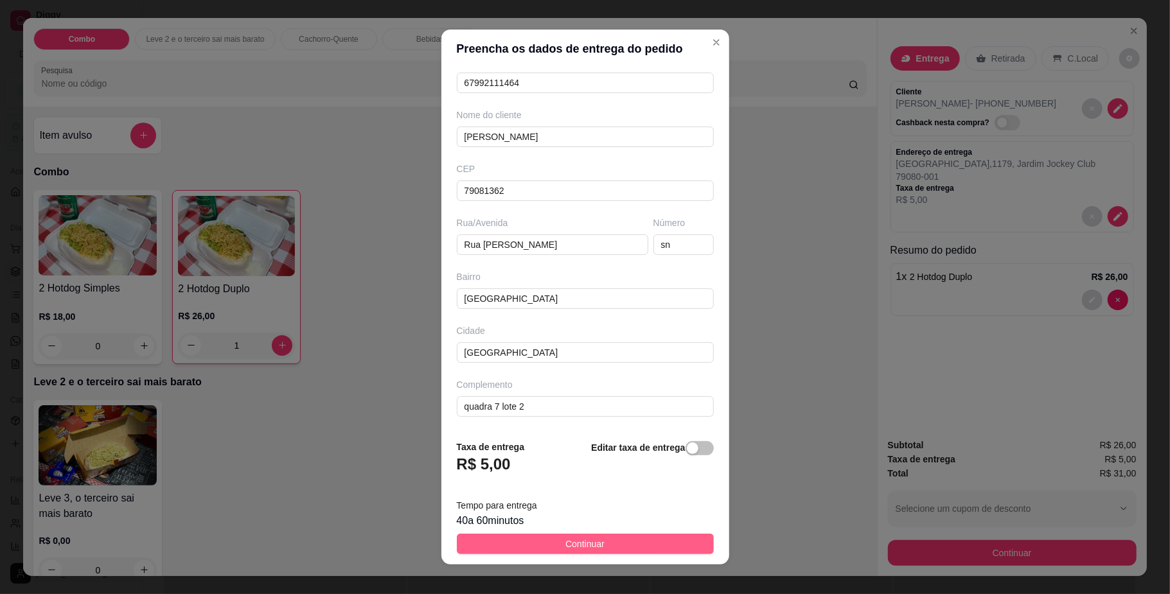
click at [572, 548] on span "Continuar" at bounding box center [584, 544] width 39 height 14
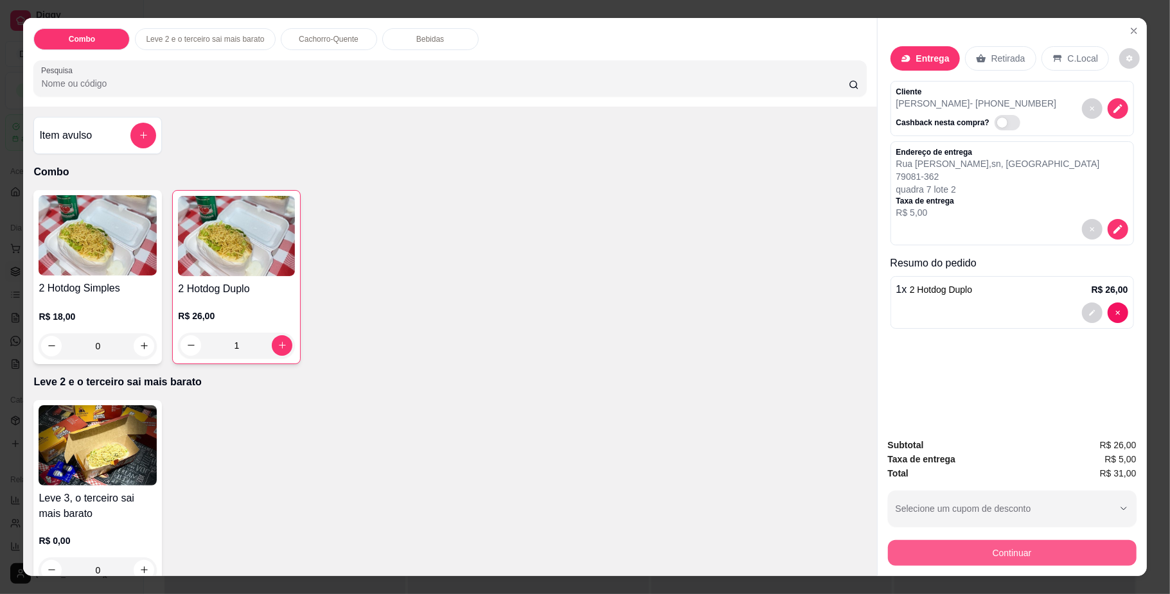
click at [1020, 558] on button "Continuar" at bounding box center [1012, 553] width 249 height 26
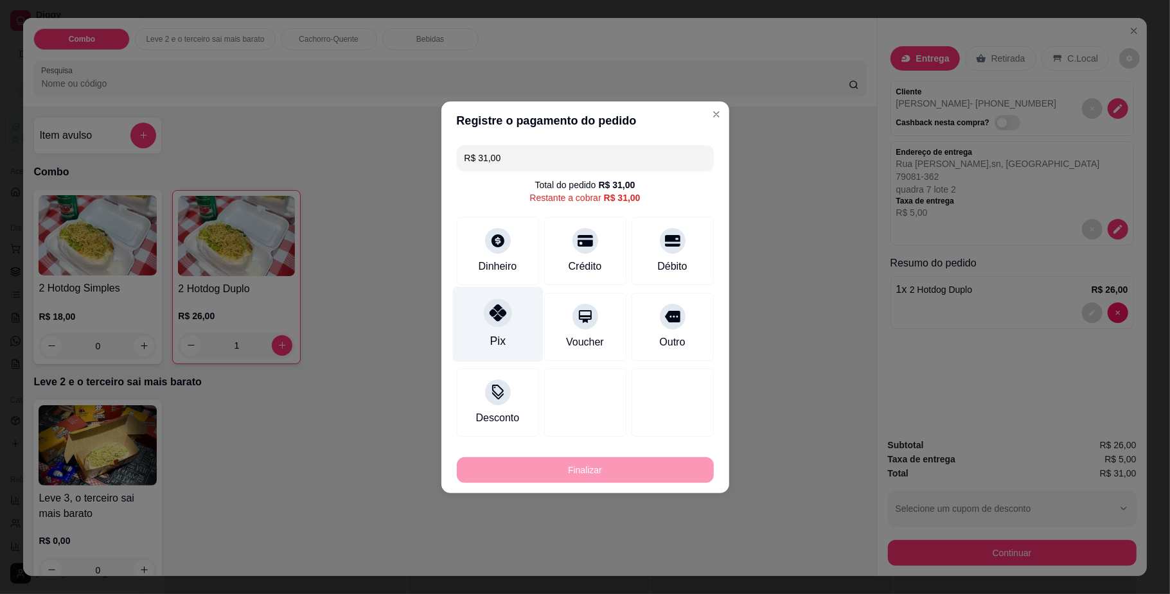
click at [489, 314] on icon at bounding box center [497, 313] width 17 height 17
type input "R$ 0,00"
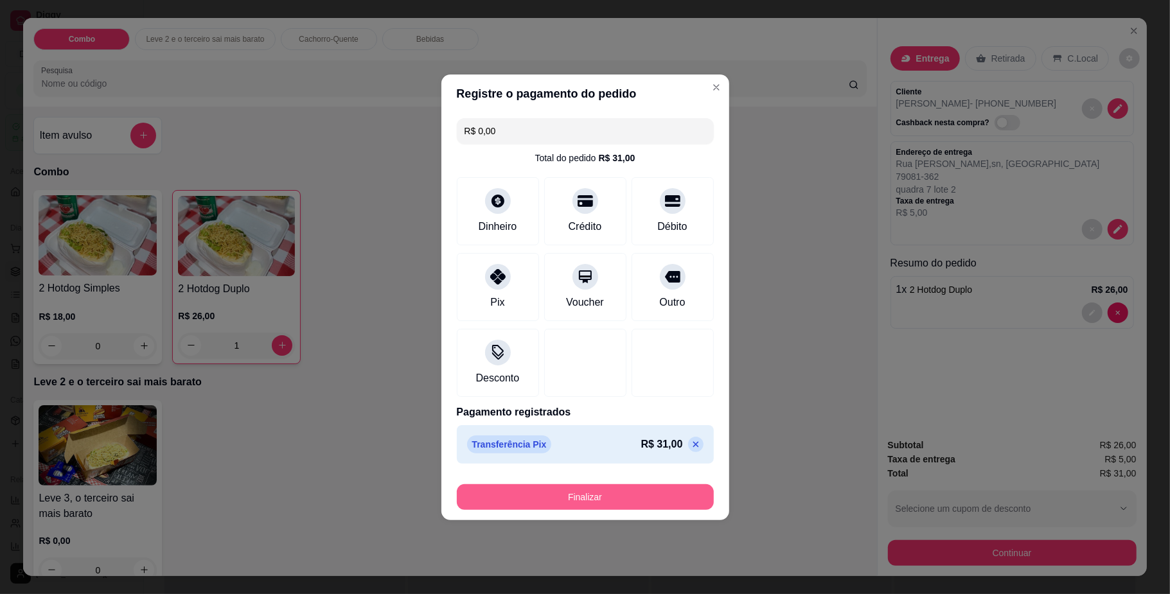
click at [543, 497] on button "Finalizar" at bounding box center [585, 497] width 257 height 26
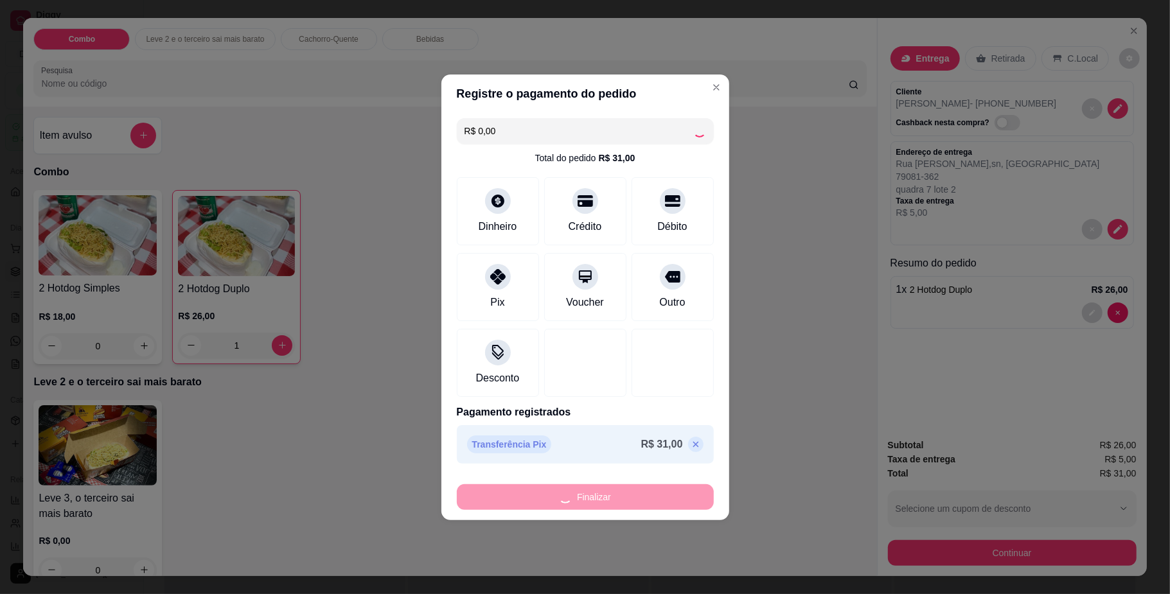
type input "0"
type input "-R$ 31,00"
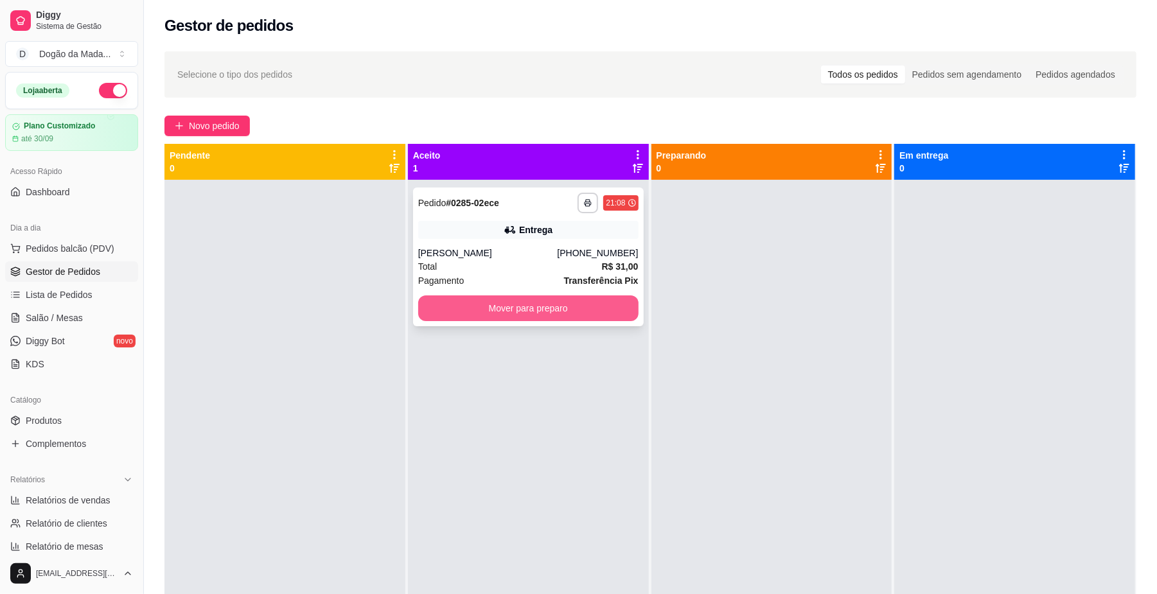
click at [499, 312] on button "Mover para preparo" at bounding box center [528, 309] width 220 height 26
